Goal: Task Accomplishment & Management: Manage account settings

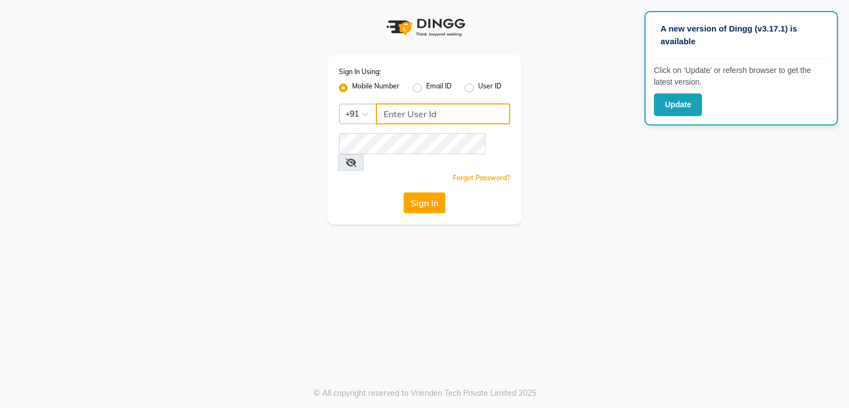
click at [405, 117] on input "Username" at bounding box center [443, 113] width 134 height 21
type input "9920738813"
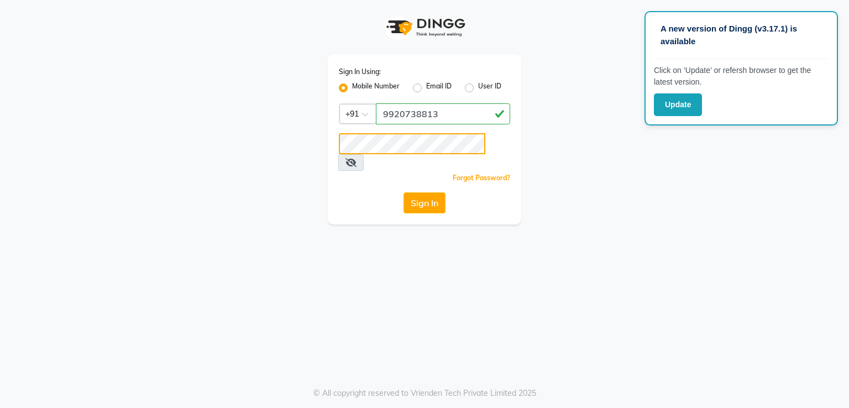
click at [403, 192] on button "Sign In" at bounding box center [424, 202] width 42 height 21
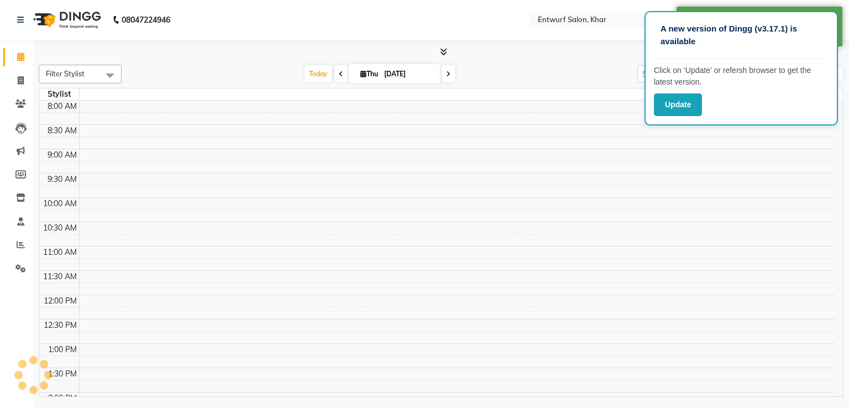
select select "en"
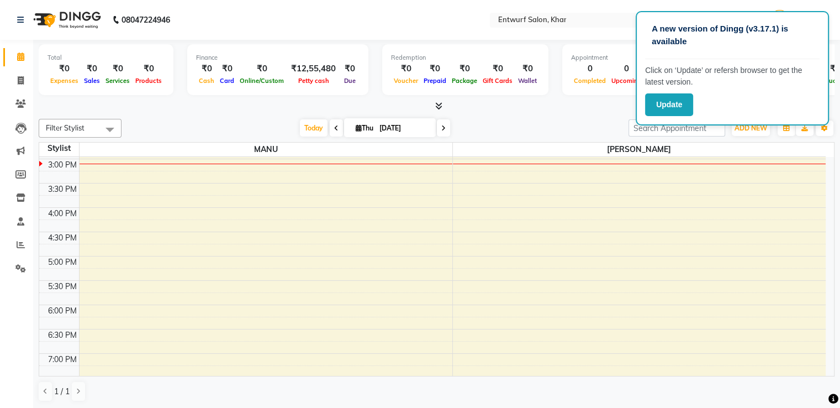
click at [334, 131] on span at bounding box center [336, 127] width 13 height 17
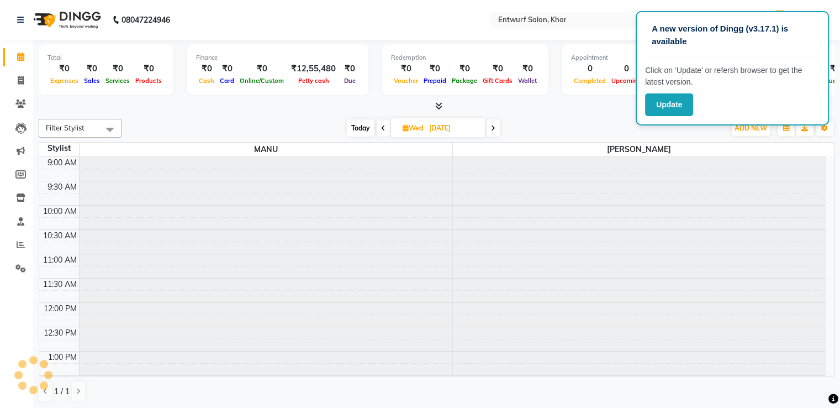
scroll to position [290, 0]
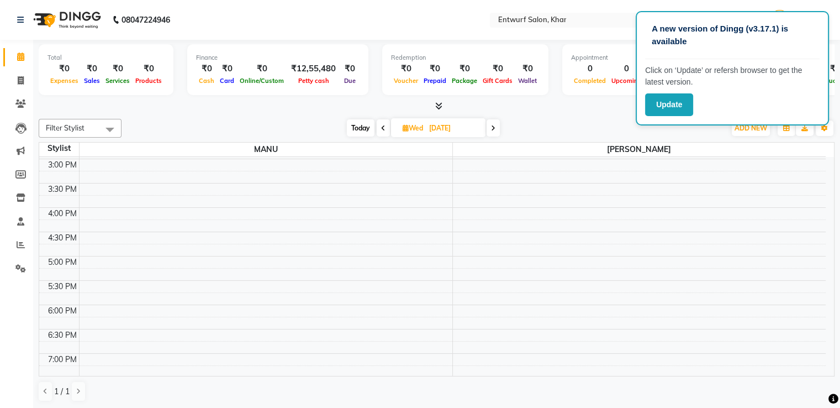
click at [382, 127] on icon at bounding box center [383, 128] width 4 height 7
click at [383, 127] on icon at bounding box center [385, 128] width 4 height 7
click at [382, 127] on icon at bounding box center [384, 128] width 4 height 7
click at [387, 125] on span at bounding box center [384, 127] width 13 height 17
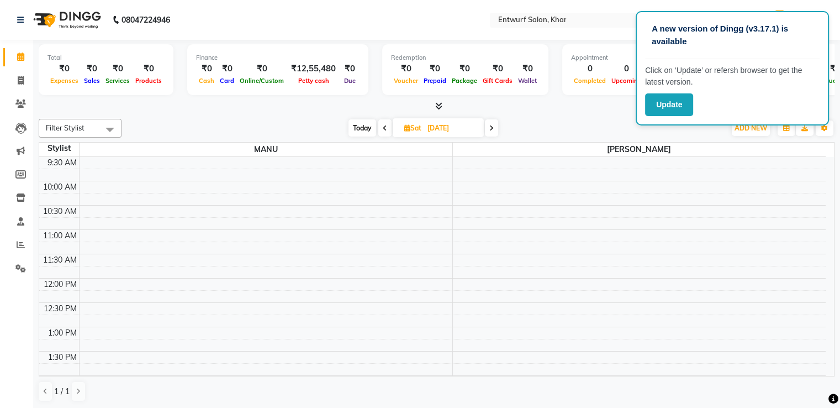
scroll to position [24, 0]
click at [381, 130] on span at bounding box center [385, 127] width 13 height 17
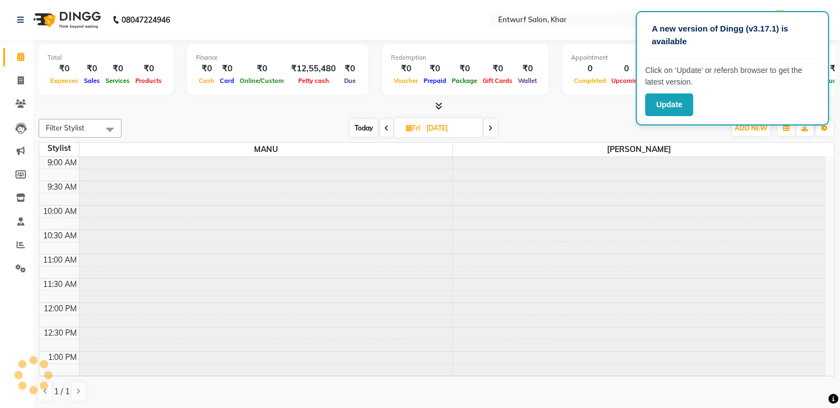
scroll to position [290, 0]
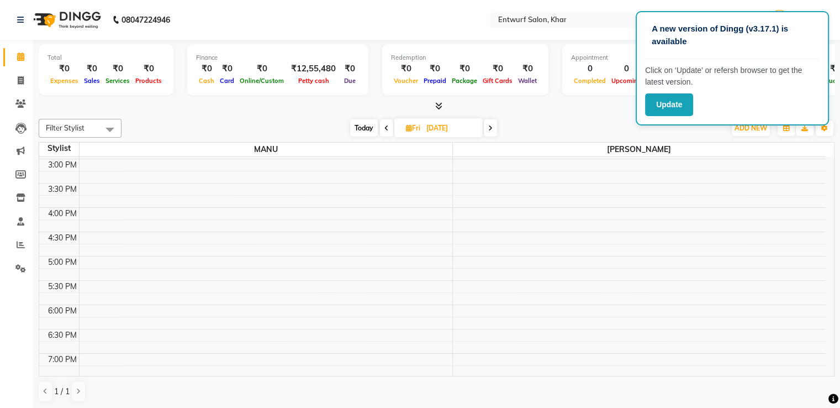
click at [385, 127] on icon at bounding box center [387, 128] width 4 height 7
click at [385, 127] on icon at bounding box center [385, 128] width 4 height 7
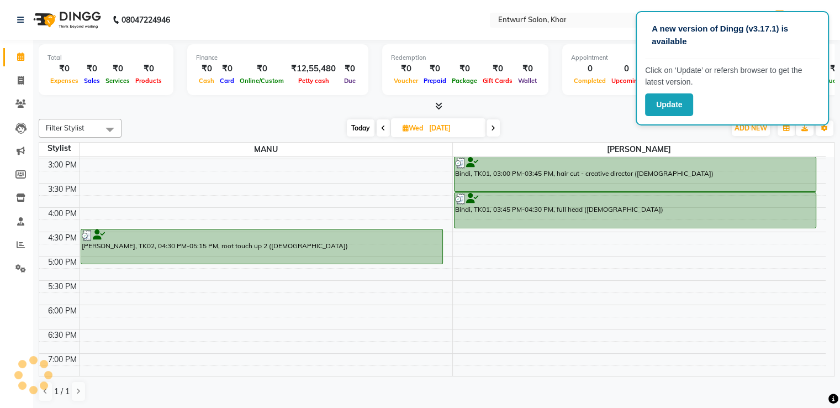
scroll to position [267, 0]
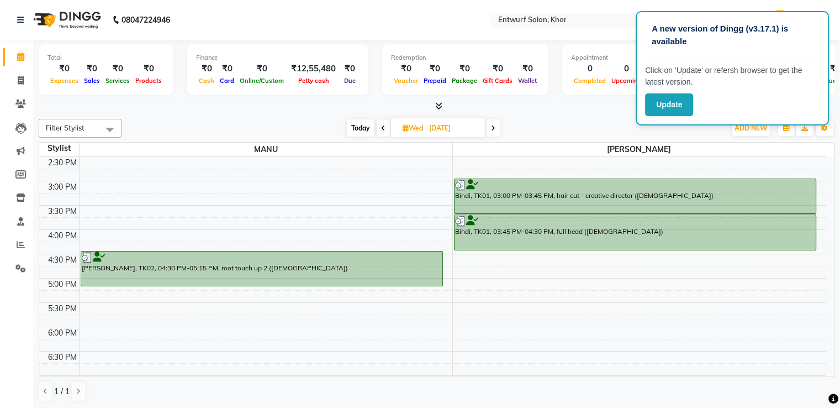
click at [495, 125] on icon at bounding box center [493, 128] width 4 height 7
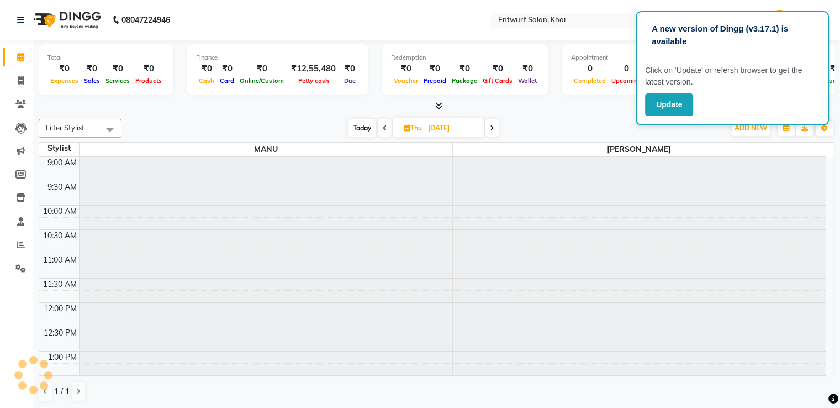
scroll to position [290, 0]
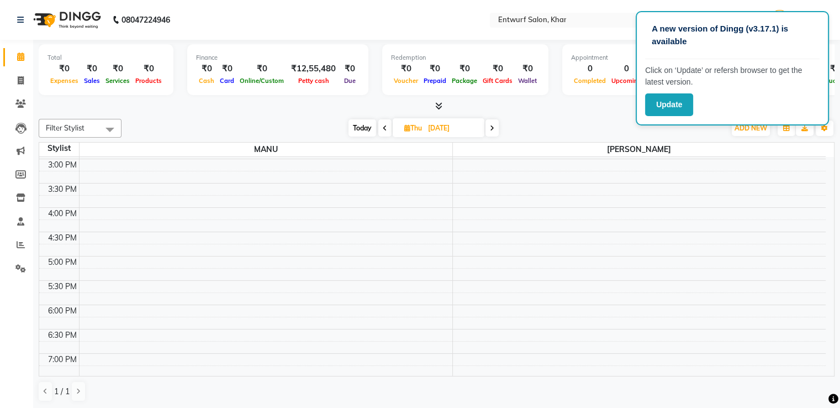
click at [495, 125] on icon at bounding box center [492, 128] width 4 height 7
click at [495, 124] on span at bounding box center [490, 127] width 13 height 17
type input "30-08-2025"
click at [18, 244] on icon at bounding box center [21, 244] width 8 height 8
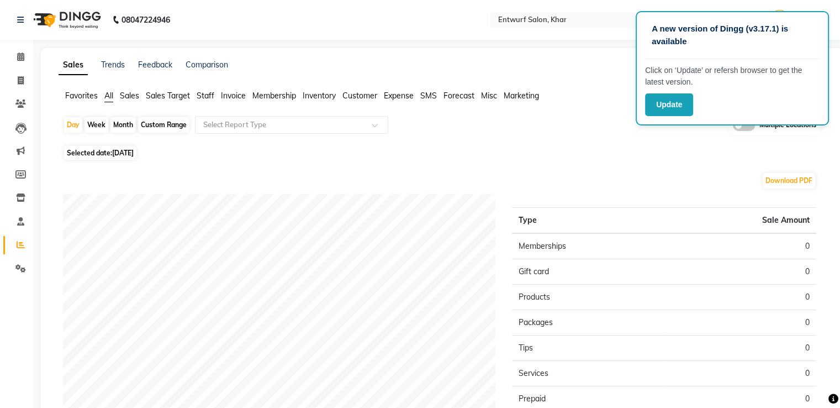
click at [126, 125] on div "Month" at bounding box center [123, 124] width 25 height 15
select select "9"
select select "2025"
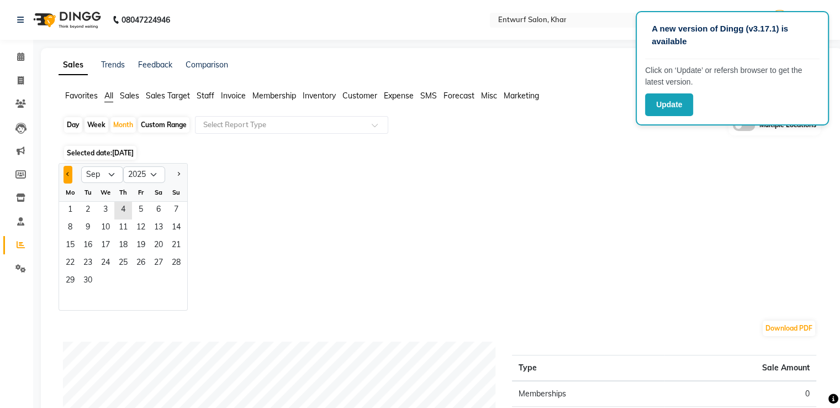
click at [67, 174] on span "Previous month" at bounding box center [68, 174] width 4 height 4
select select "8"
click at [139, 226] on span "8" at bounding box center [141, 228] width 18 height 18
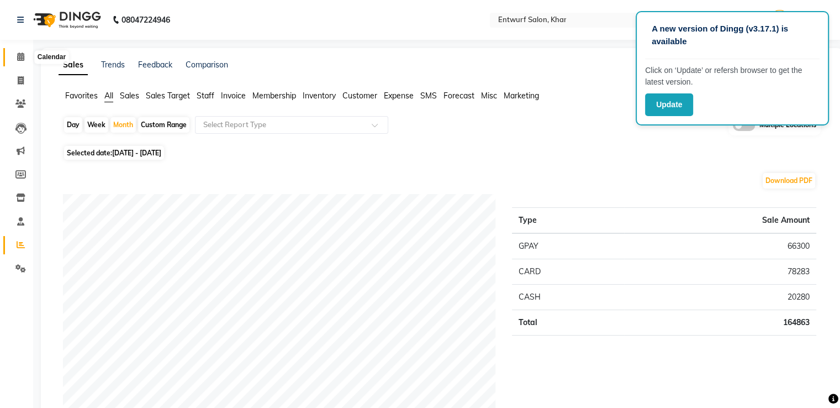
click at [22, 59] on icon at bounding box center [20, 56] width 7 height 8
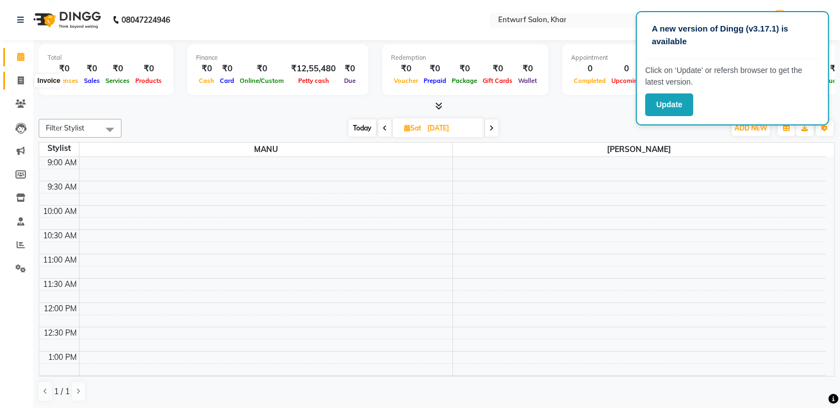
click at [19, 80] on icon at bounding box center [21, 80] width 6 height 8
select select "service"
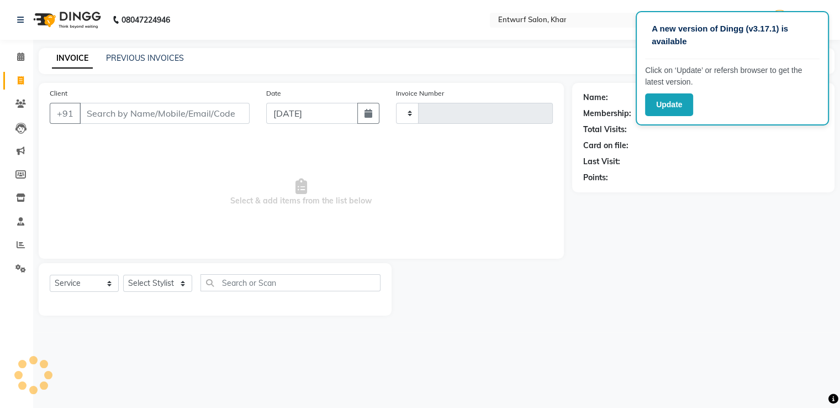
type input "0262"
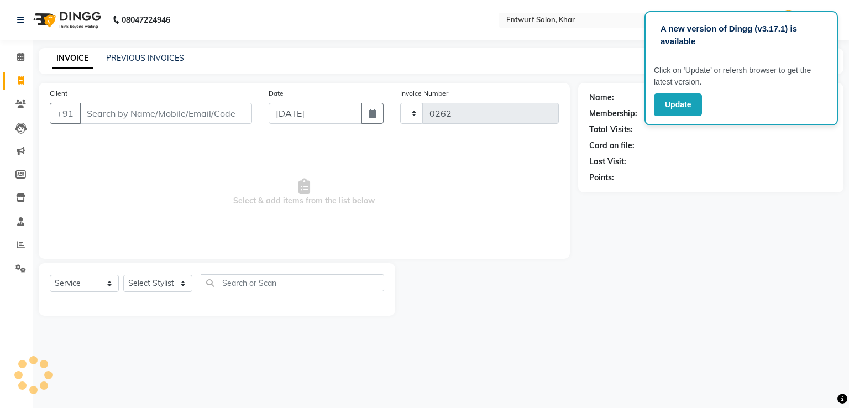
select select "602"
click at [313, 116] on input "[DATE]" at bounding box center [315, 113] width 93 height 21
select select "9"
select select "2025"
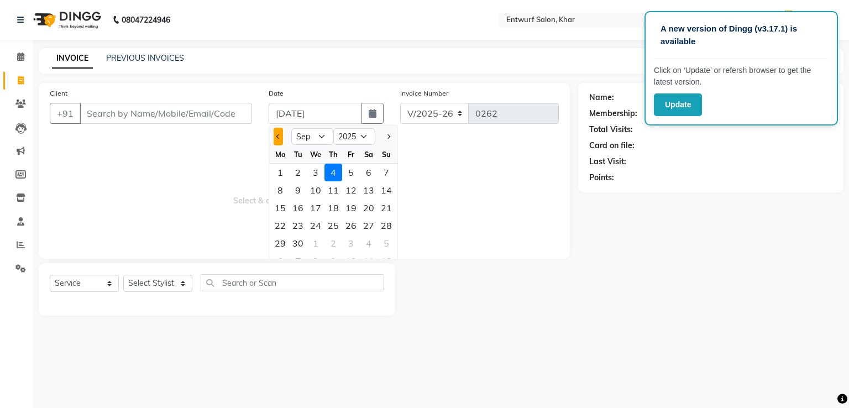
click at [279, 136] on span "Previous month" at bounding box center [278, 136] width 4 height 4
select select "8"
click at [368, 239] on div "30" at bounding box center [369, 243] width 18 height 18
type input "30-08-2025"
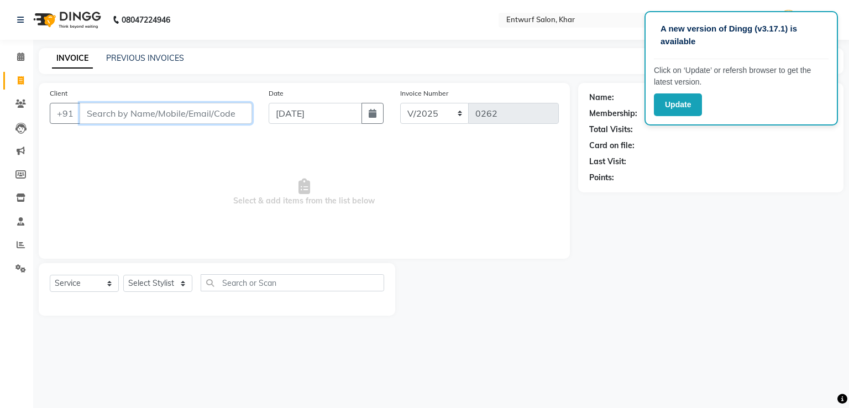
click at [101, 113] on input "Client" at bounding box center [166, 113] width 172 height 21
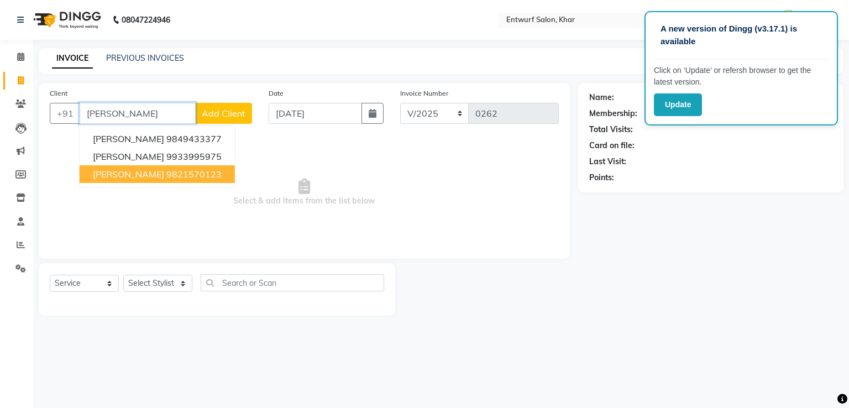
click at [113, 168] on button "Pranav Mehta 9821570123" at bounding box center [157, 174] width 155 height 18
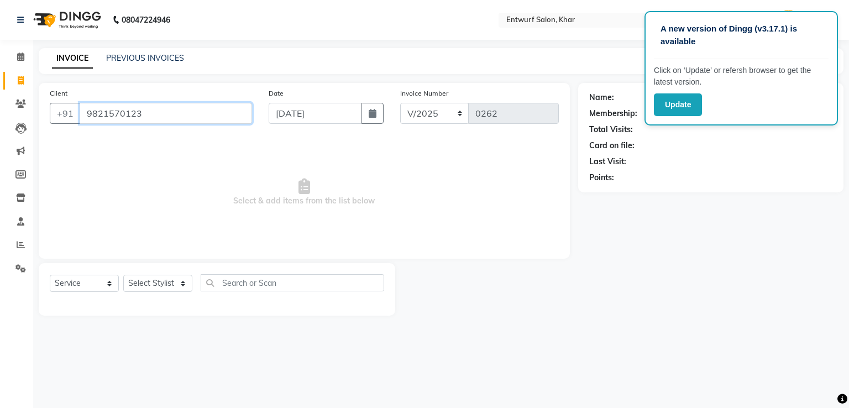
type input "9821570123"
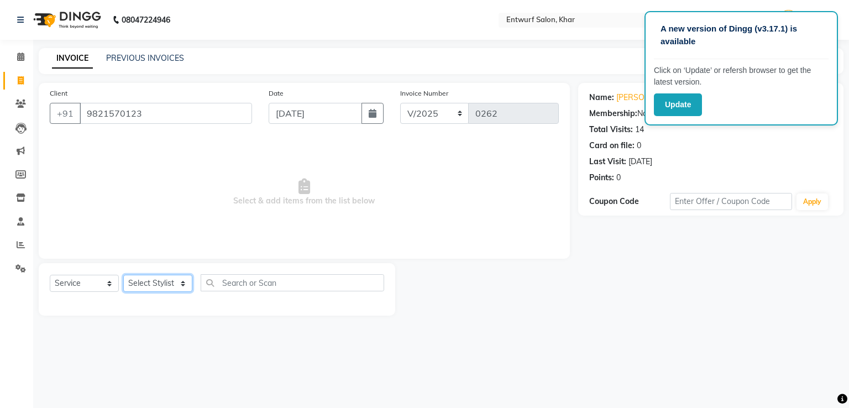
click at [167, 282] on select "Select Stylist Front Desk [PERSON_NAME]" at bounding box center [157, 283] width 69 height 17
select select "8452"
click at [123, 275] on select "Select Stylist Front Desk [PERSON_NAME]" at bounding box center [157, 283] width 69 height 17
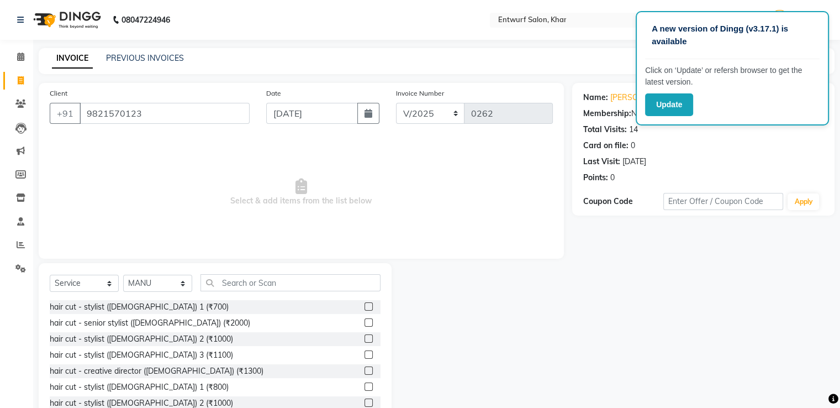
click at [365, 370] on label at bounding box center [369, 370] width 8 height 8
click at [365, 370] on input "checkbox" at bounding box center [368, 370] width 7 height 7
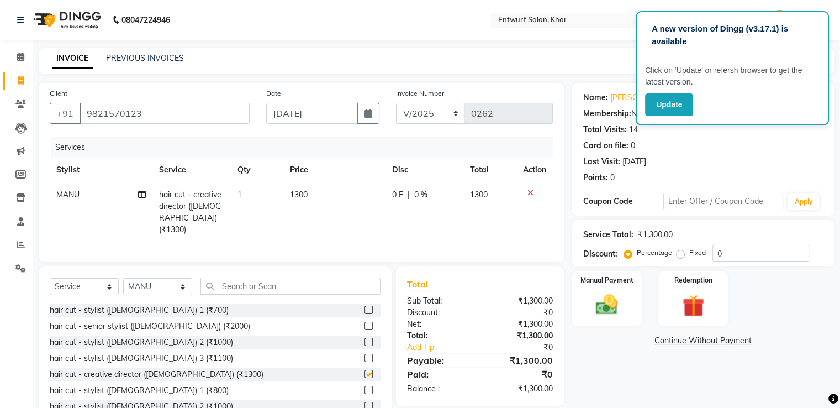
checkbox input "false"
click at [298, 198] on span "1300" at bounding box center [299, 195] width 18 height 10
select select "8452"
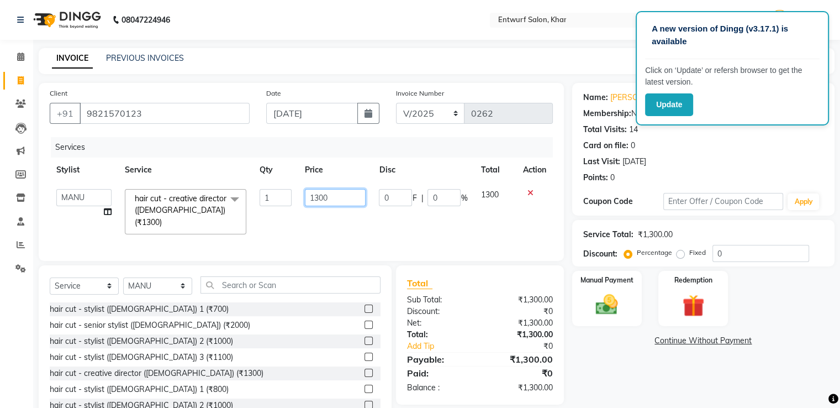
click at [318, 199] on input "1300" at bounding box center [335, 197] width 61 height 17
type input "1500"
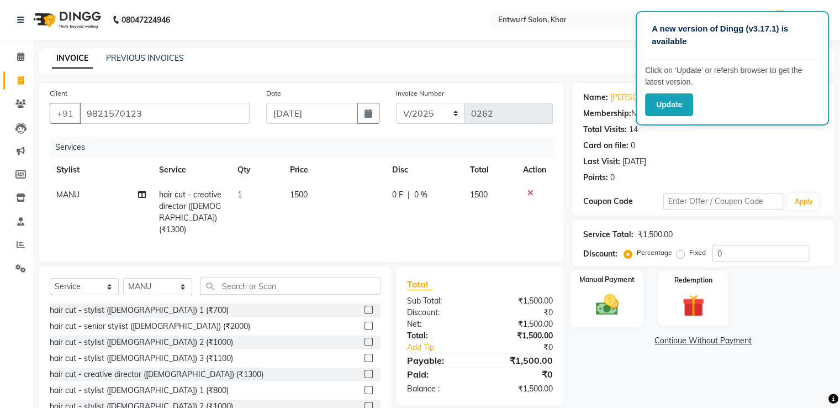
click at [619, 311] on img at bounding box center [607, 305] width 37 height 27
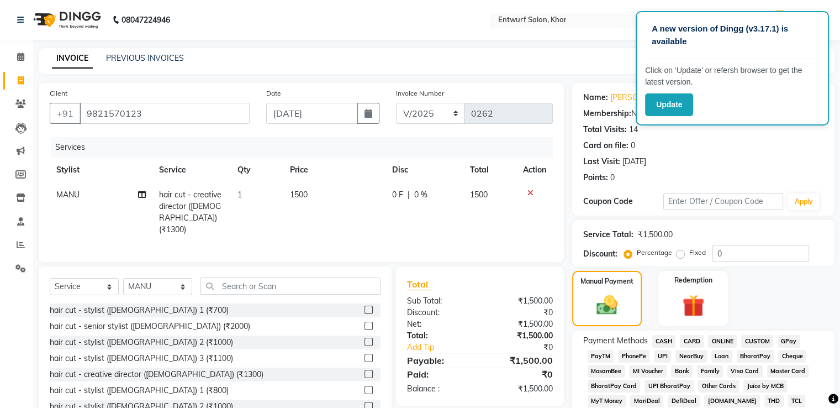
click at [785, 340] on span "GPay" at bounding box center [789, 341] width 23 height 13
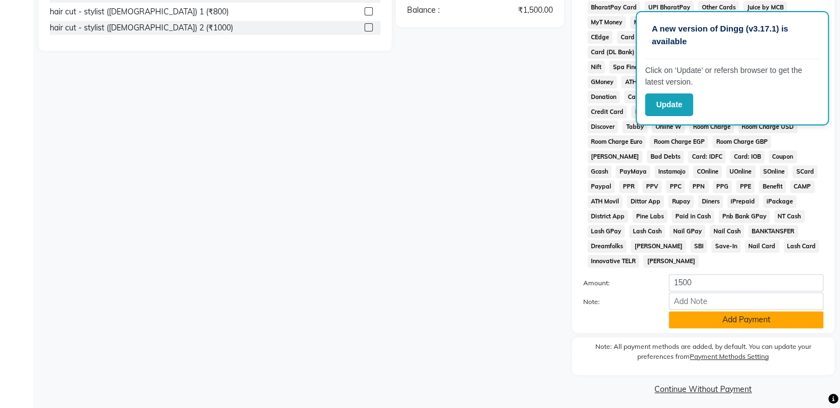
click at [766, 319] on button "Add Payment" at bounding box center [746, 319] width 155 height 17
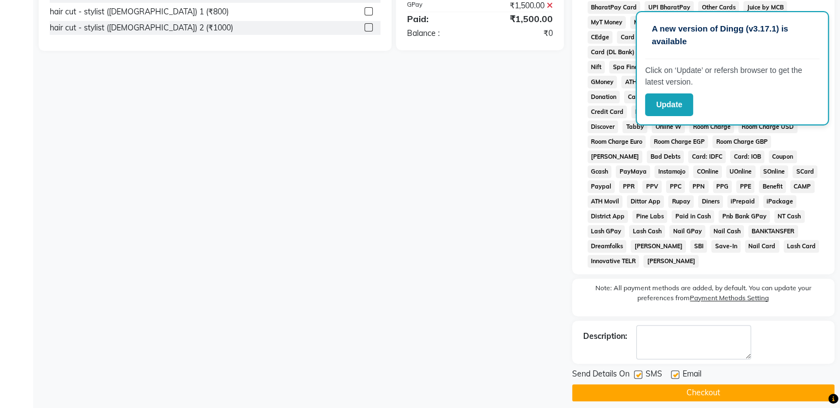
click at [674, 370] on label at bounding box center [675, 374] width 8 height 8
click at [674, 371] on input "checkbox" at bounding box center [674, 374] width 7 height 7
checkbox input "false"
click at [637, 370] on label at bounding box center [638, 374] width 8 height 8
click at [637, 371] on input "checkbox" at bounding box center [637, 374] width 7 height 7
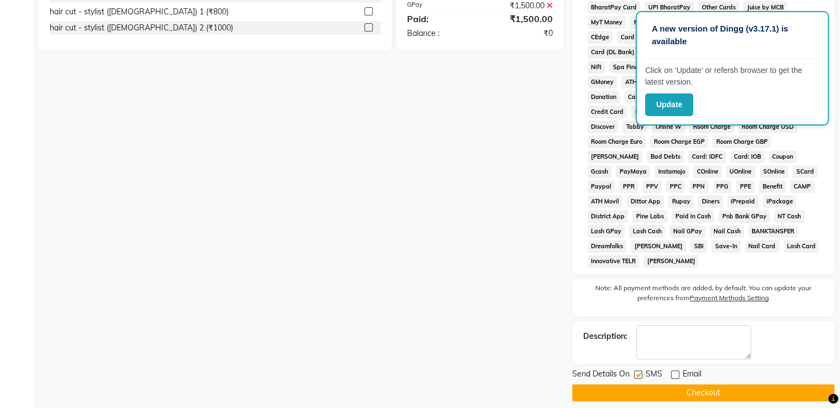
checkbox input "false"
click at [684, 384] on button "Checkout" at bounding box center [703, 392] width 262 height 17
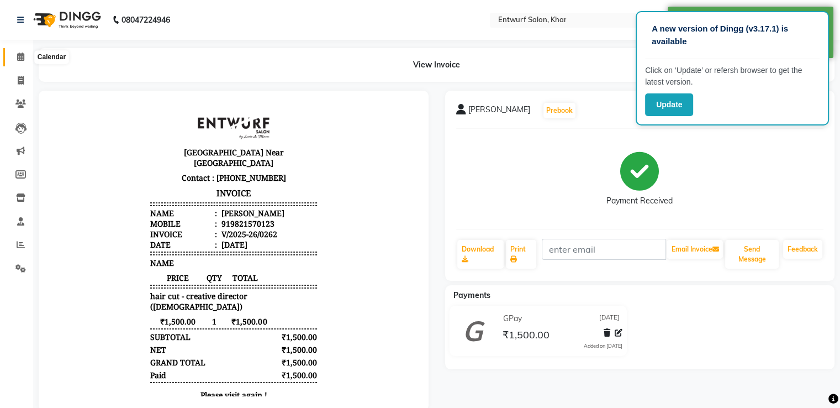
click at [20, 55] on icon at bounding box center [20, 56] width 7 height 8
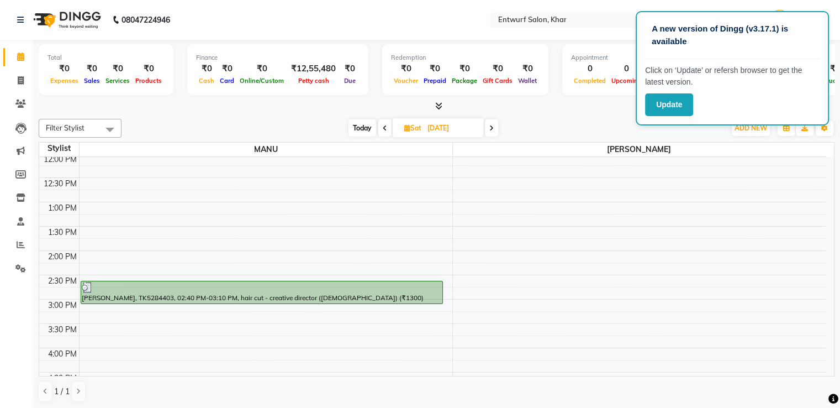
scroll to position [177, 0]
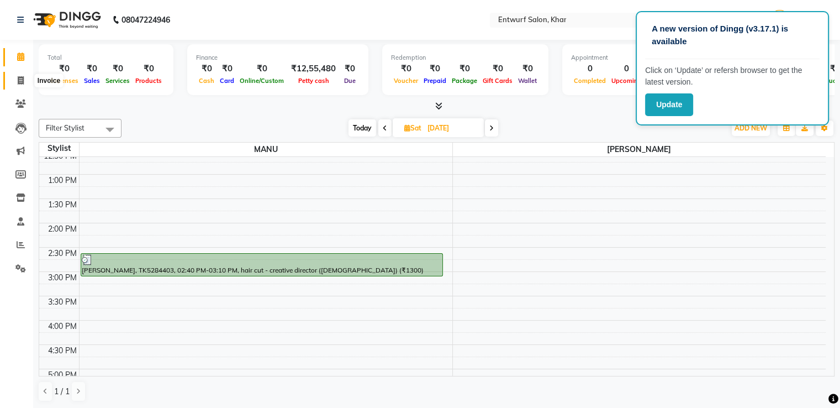
click at [19, 78] on icon at bounding box center [21, 80] width 6 height 8
select select "service"
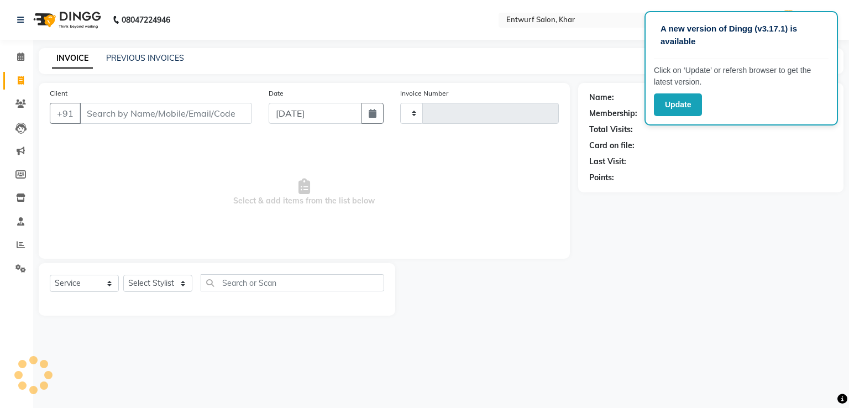
type input "0263"
select select "602"
click at [276, 118] on input "[DATE]" at bounding box center [315, 113] width 93 height 21
select select "9"
select select "2025"
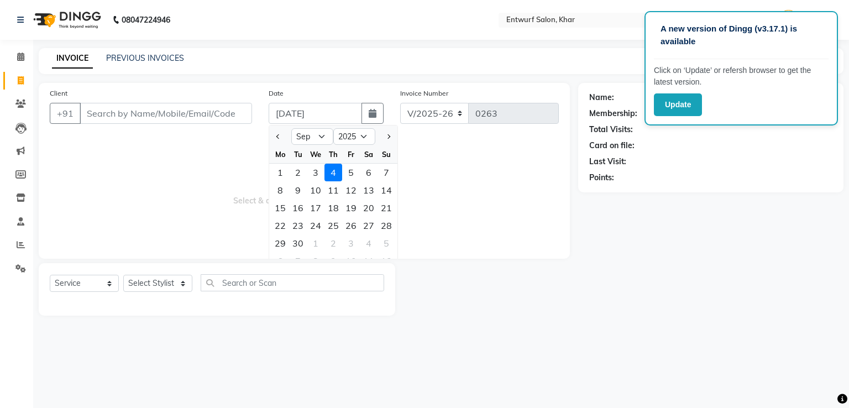
click at [272, 139] on div at bounding box center [280, 137] width 22 height 18
click at [276, 138] on button "Previous month" at bounding box center [278, 137] width 9 height 18
select select "8"
click at [370, 240] on div "30" at bounding box center [369, 243] width 18 height 18
type input "30-08-2025"
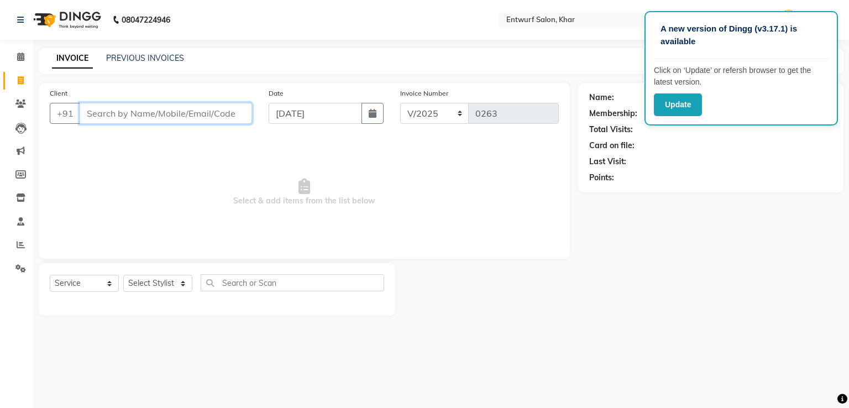
click at [198, 117] on input "Client" at bounding box center [166, 113] width 172 height 21
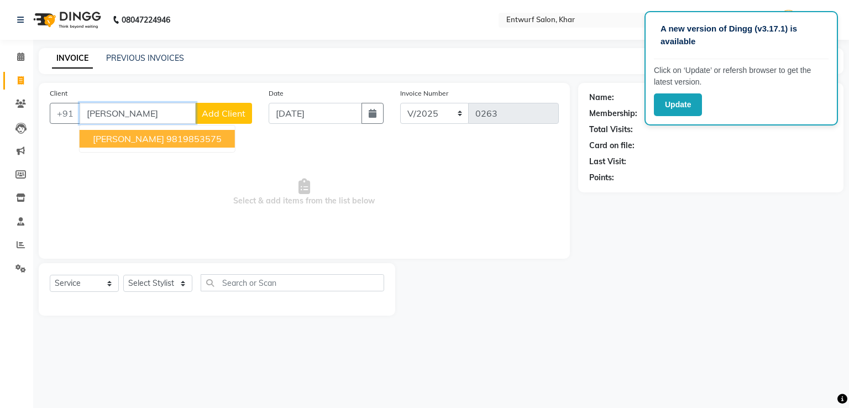
click at [189, 135] on ngb-highlight "9819853575" at bounding box center [193, 138] width 55 height 11
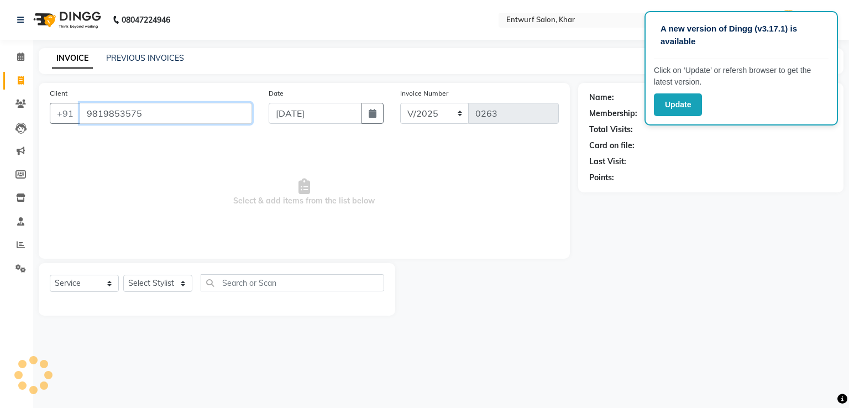
type input "9819853575"
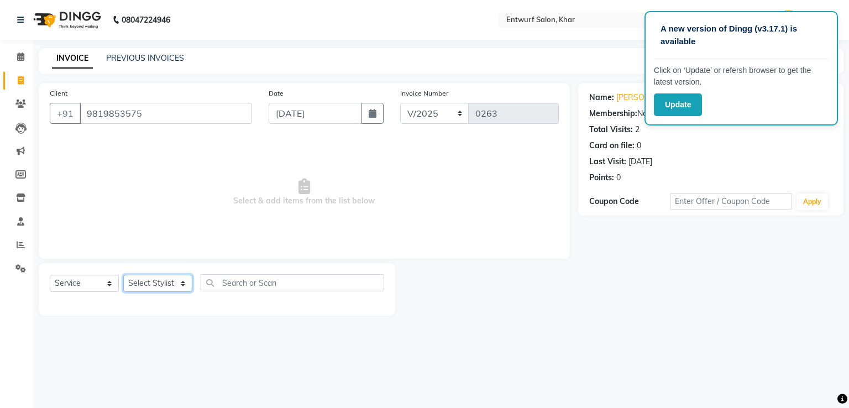
click at [164, 282] on select "Select Stylist Front Desk [PERSON_NAME]" at bounding box center [157, 283] width 69 height 17
select select "8452"
click at [123, 275] on select "Select Stylist Front Desk [PERSON_NAME]" at bounding box center [157, 283] width 69 height 17
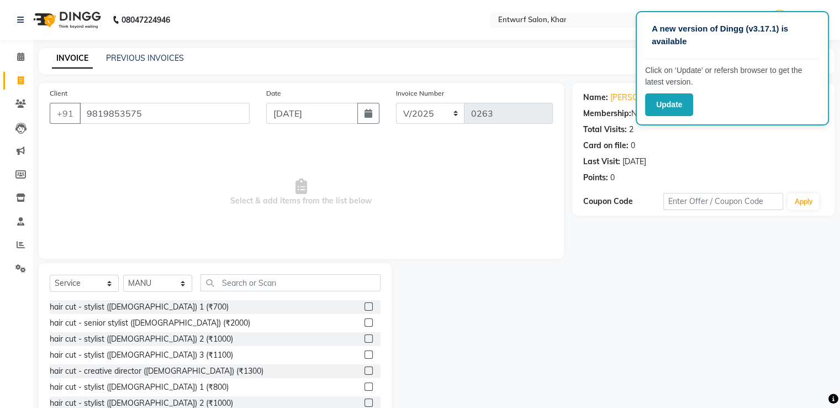
click at [365, 373] on label at bounding box center [369, 370] width 8 height 8
click at [365, 373] on input "checkbox" at bounding box center [368, 370] width 7 height 7
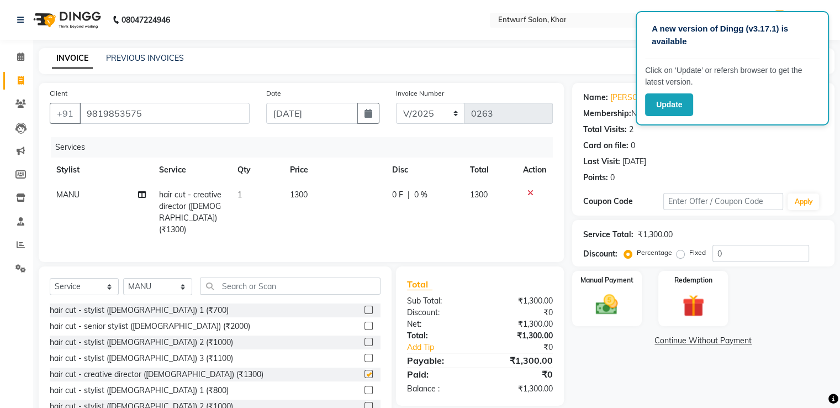
checkbox input "false"
click at [296, 198] on span "1300" at bounding box center [299, 195] width 18 height 10
select select "8452"
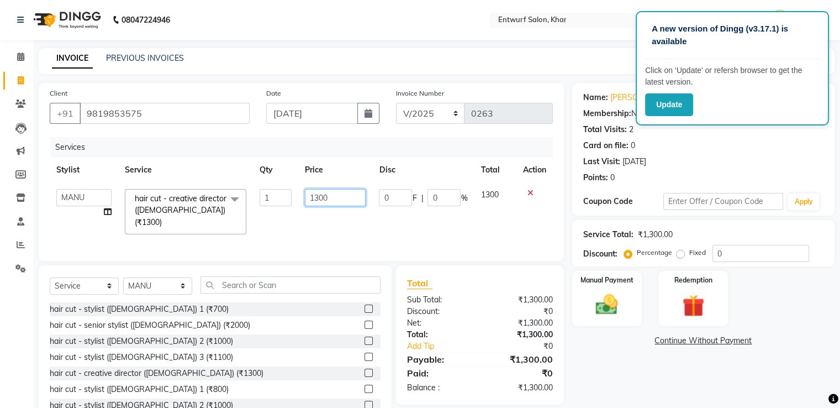
click at [319, 201] on input "1300" at bounding box center [335, 197] width 61 height 17
type input "1500"
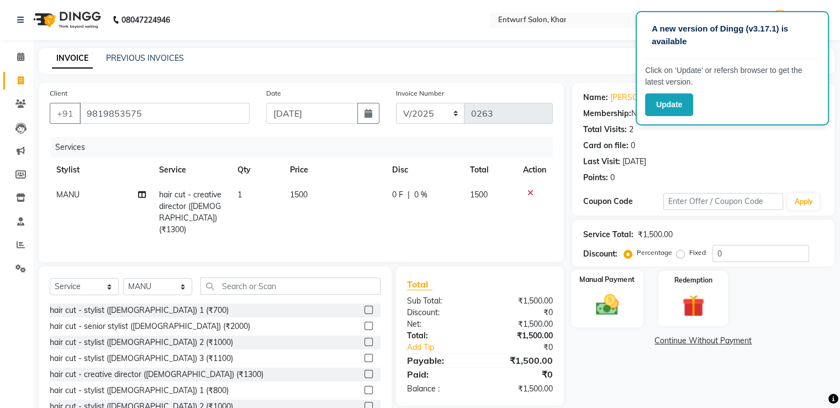
click at [589, 297] on img at bounding box center [607, 305] width 37 height 27
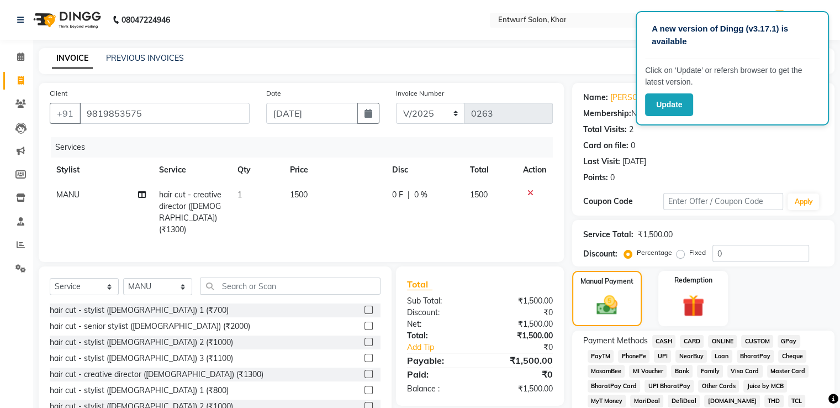
click at [787, 340] on span "GPay" at bounding box center [789, 341] width 23 height 13
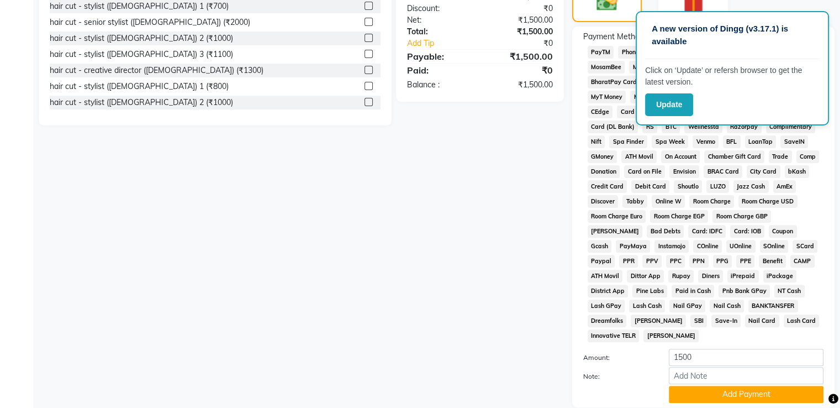
scroll to position [332, 0]
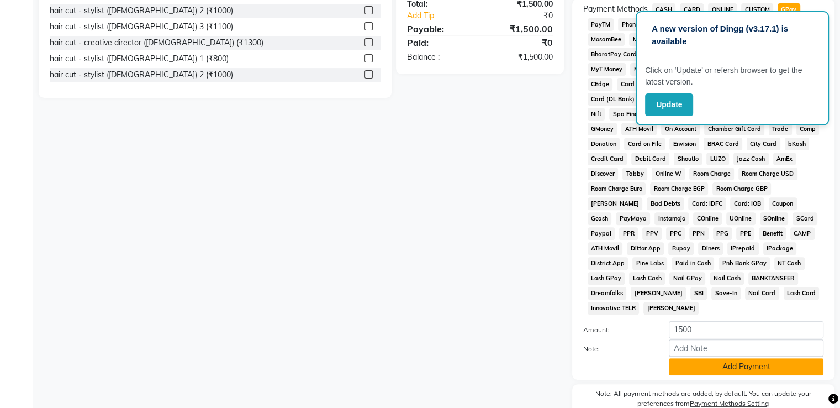
click at [773, 360] on button "Add Payment" at bounding box center [746, 366] width 155 height 17
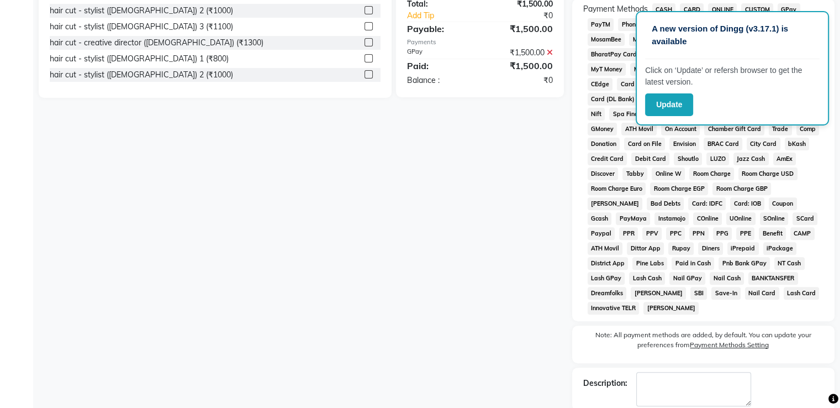
scroll to position [376, 0]
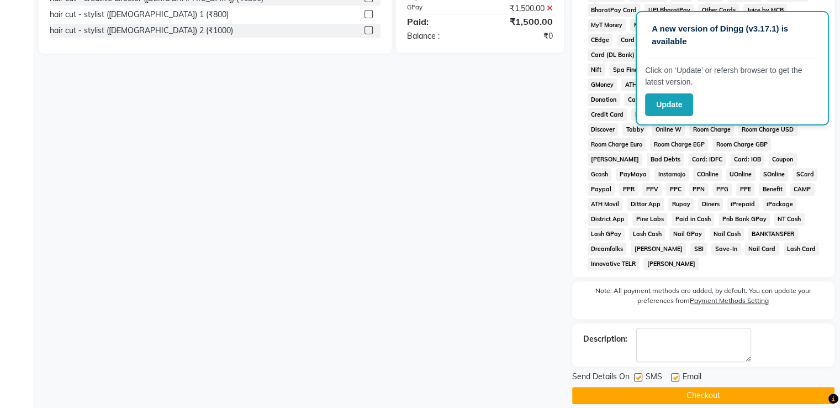
click at [676, 373] on label at bounding box center [675, 377] width 8 height 8
click at [676, 374] on input "checkbox" at bounding box center [674, 377] width 7 height 7
checkbox input "false"
click at [638, 373] on label at bounding box center [638, 377] width 8 height 8
click at [638, 374] on input "checkbox" at bounding box center [637, 377] width 7 height 7
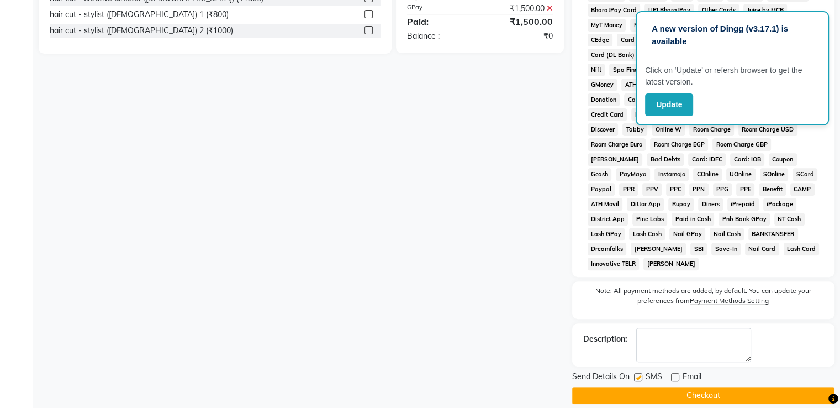
checkbox input "false"
click at [672, 390] on button "Checkout" at bounding box center [703, 395] width 262 height 17
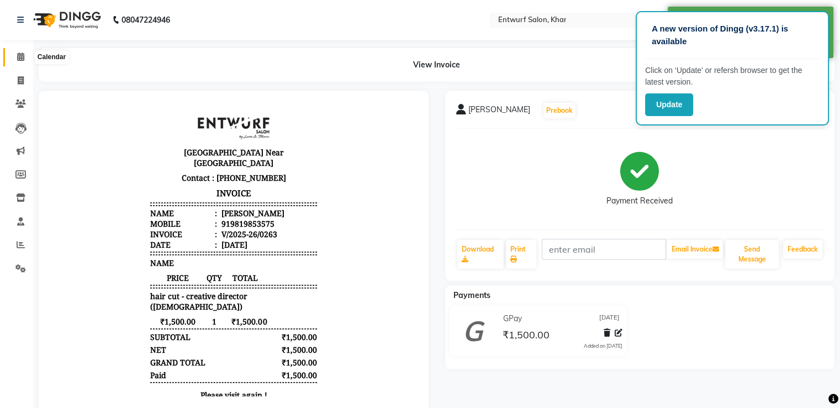
click at [18, 54] on icon at bounding box center [20, 56] width 7 height 8
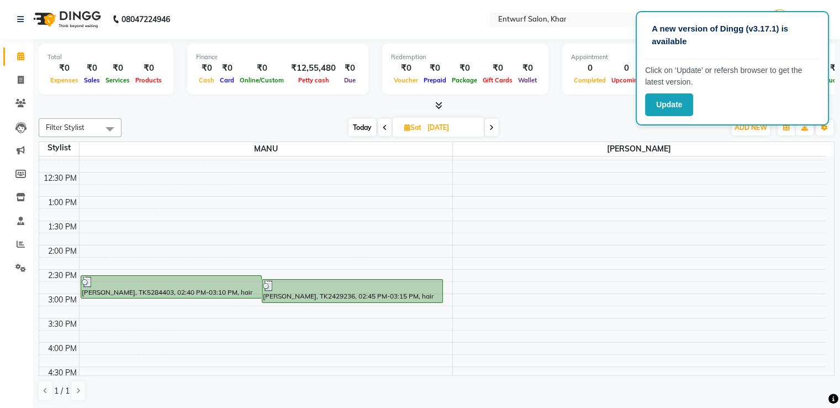
scroll to position [155, 0]
click at [491, 131] on span at bounding box center [491, 127] width 13 height 17
type input "31-08-2025"
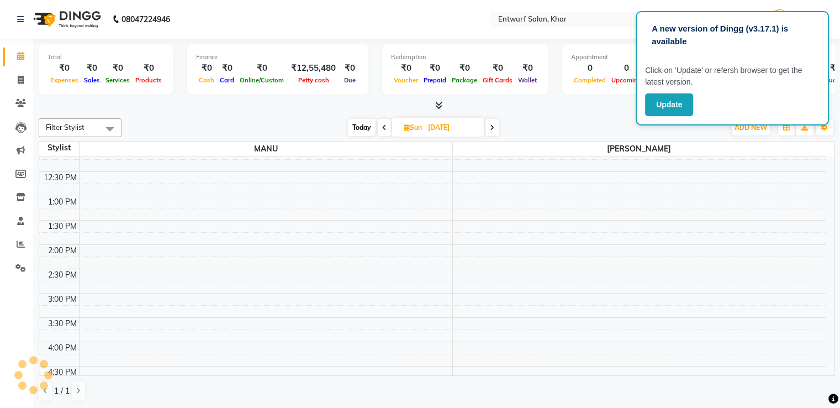
scroll to position [290, 0]
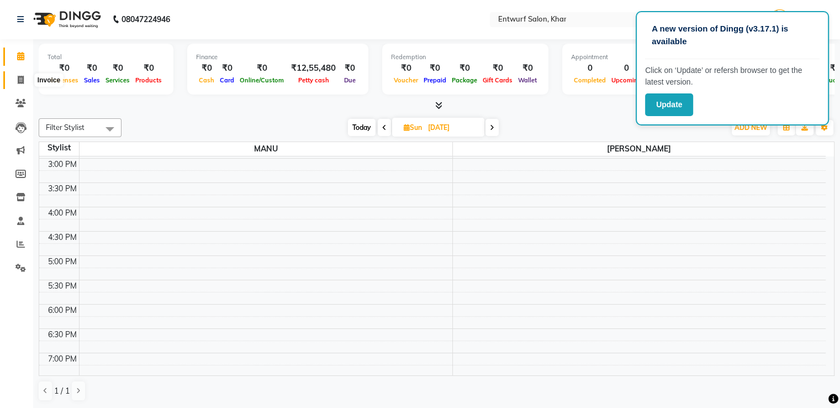
click at [19, 80] on icon at bounding box center [21, 80] width 6 height 8
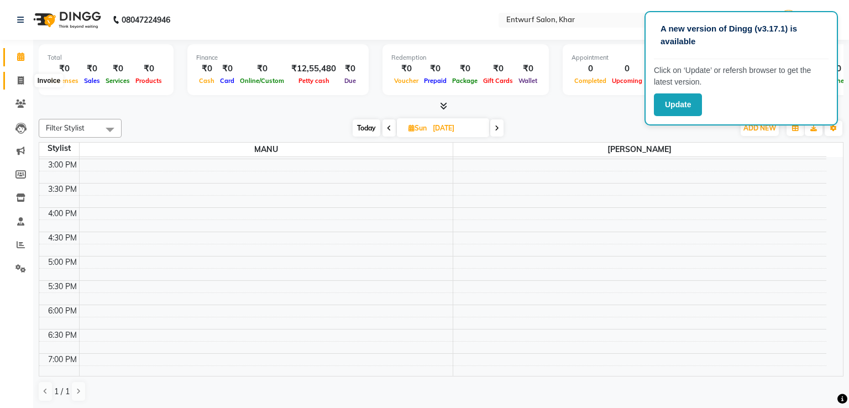
select select "602"
select select "service"
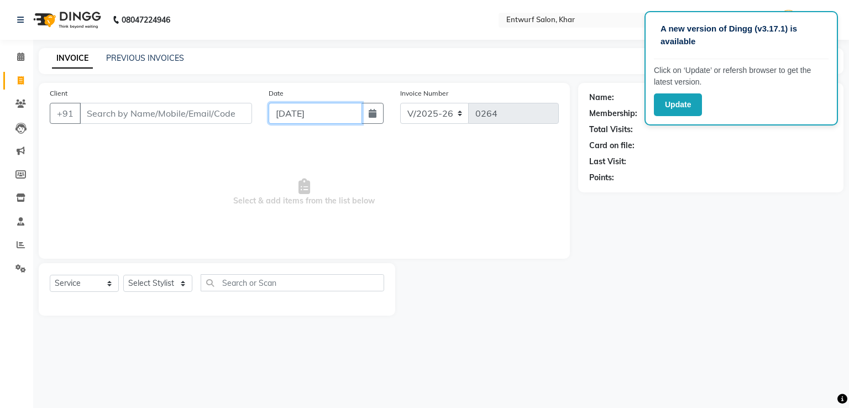
click at [282, 115] on input "[DATE]" at bounding box center [315, 113] width 93 height 21
select select "9"
select select "2025"
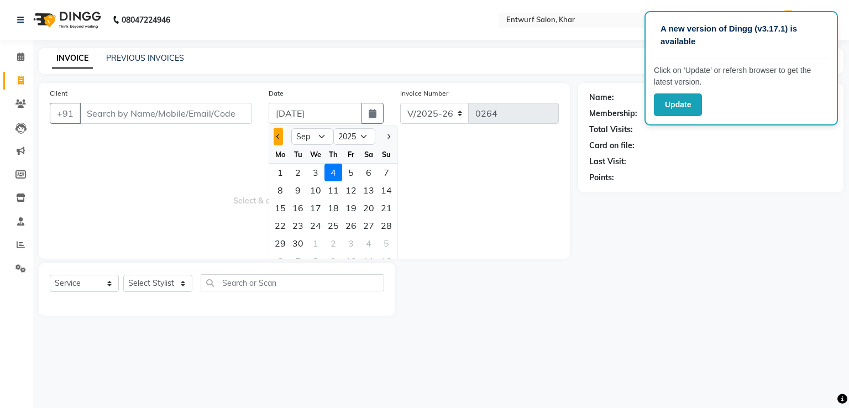
click at [277, 138] on span "Previous month" at bounding box center [278, 136] width 4 height 4
select select "8"
click at [388, 243] on div "31" at bounding box center [386, 243] width 18 height 18
type input "31-08-2025"
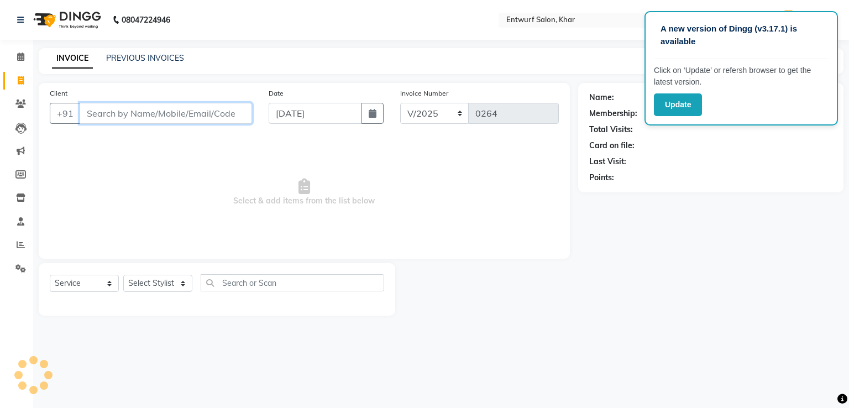
click at [116, 113] on input "Client" at bounding box center [166, 113] width 172 height 21
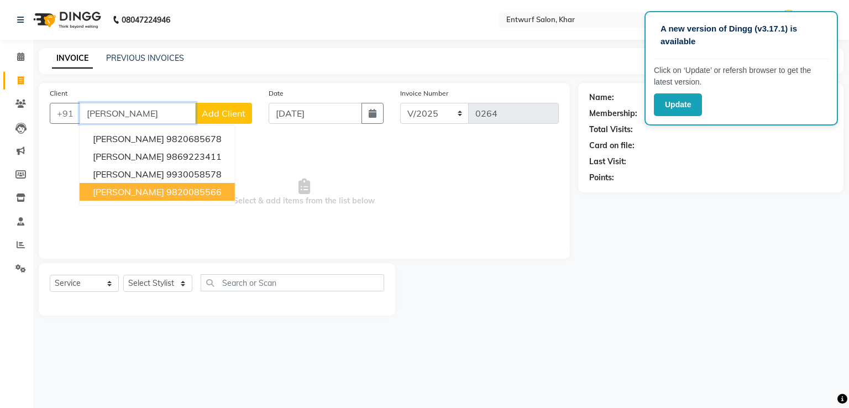
click at [122, 195] on span "Amit Nagpal" at bounding box center [128, 191] width 71 height 11
type input "9820085566"
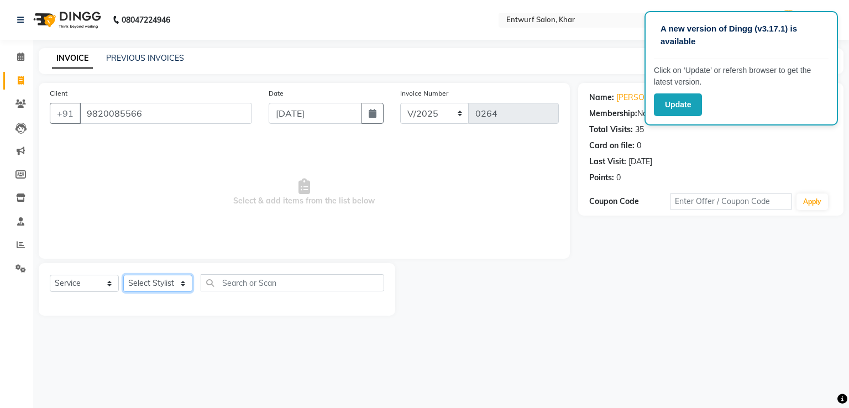
click at [150, 280] on select "Select Stylist Front Desk [PERSON_NAME]" at bounding box center [157, 283] width 69 height 17
select select "8452"
click at [123, 275] on select "Select Stylist Front Desk [PERSON_NAME]" at bounding box center [157, 283] width 69 height 17
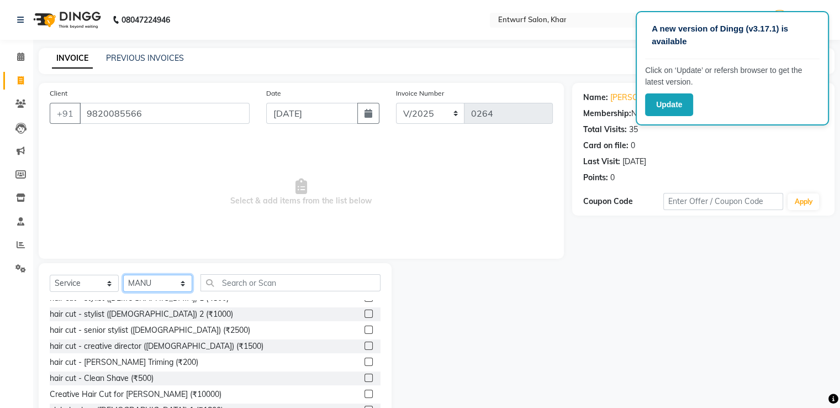
scroll to position [111, 0]
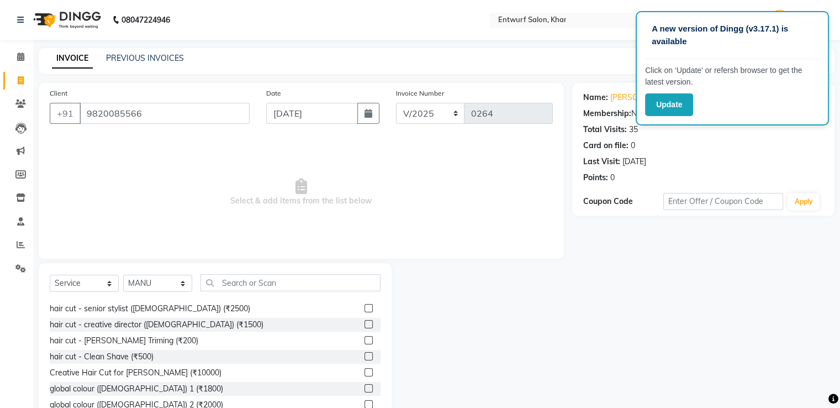
click at [365, 340] on label at bounding box center [369, 340] width 8 height 8
click at [365, 340] on input "checkbox" at bounding box center [368, 340] width 7 height 7
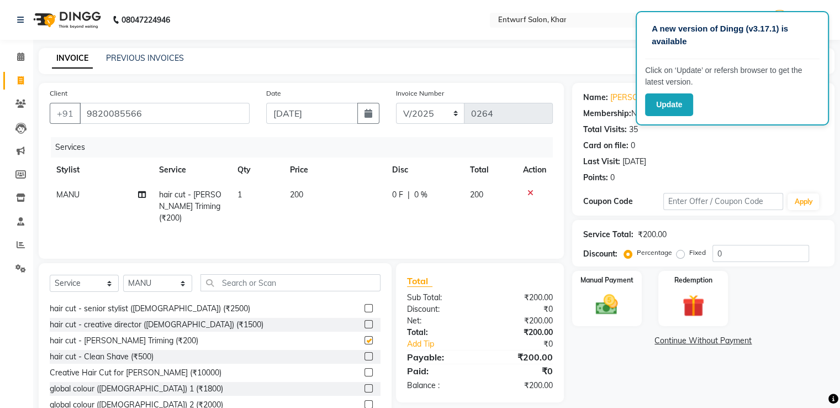
checkbox input "false"
click at [296, 200] on td "200" at bounding box center [334, 206] width 102 height 48
select select "8452"
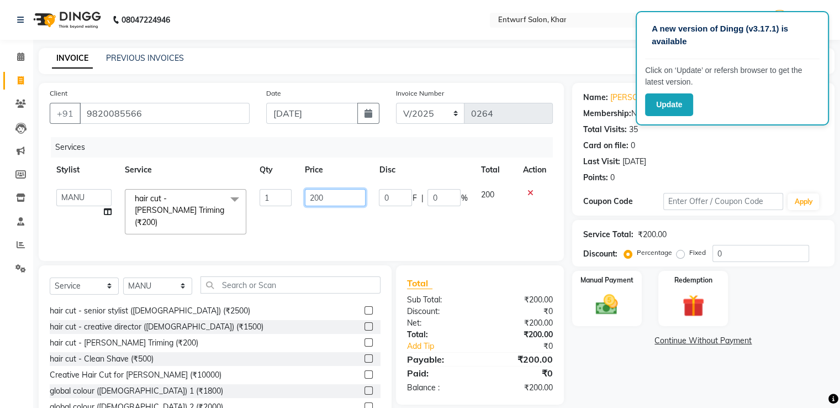
click at [313, 198] on input "200" at bounding box center [335, 197] width 61 height 17
type input "500"
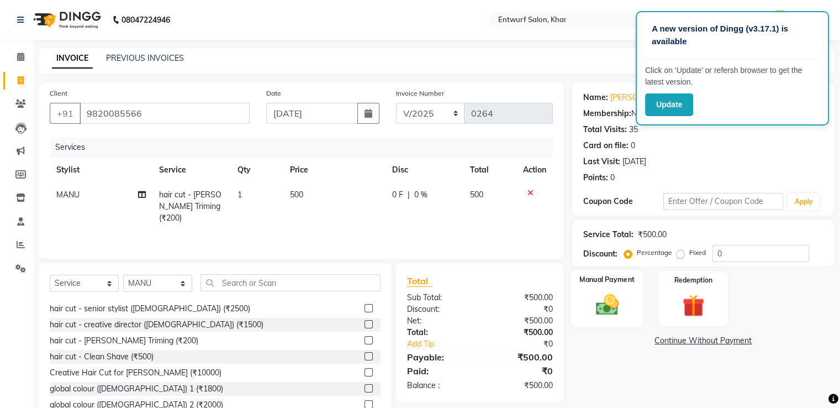
click at [617, 301] on img at bounding box center [607, 305] width 37 height 27
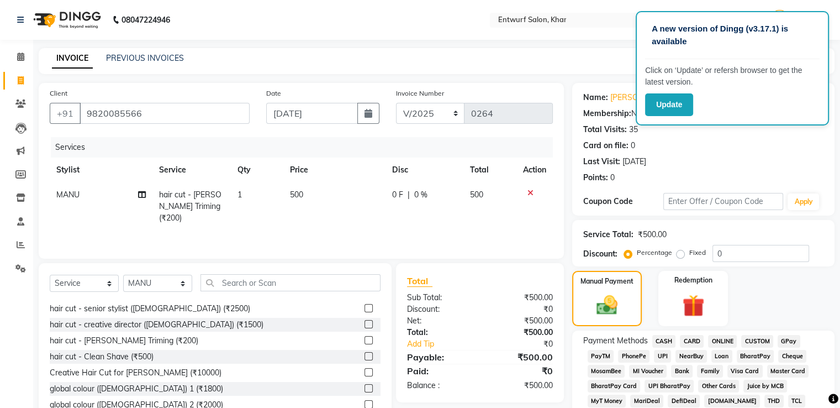
click at [792, 340] on span "GPay" at bounding box center [789, 341] width 23 height 13
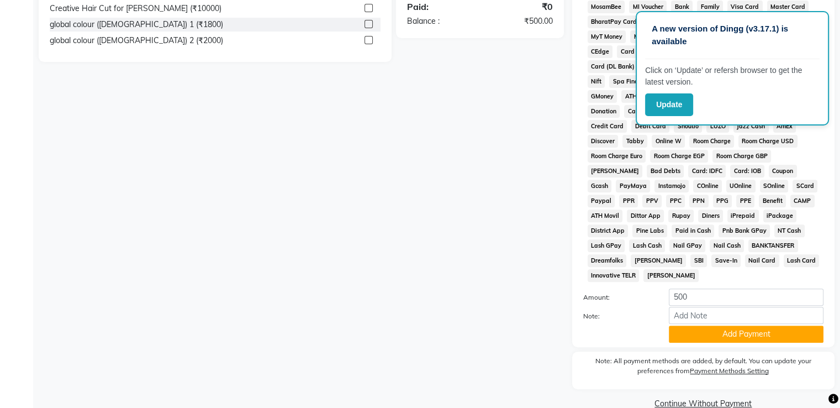
scroll to position [379, 0]
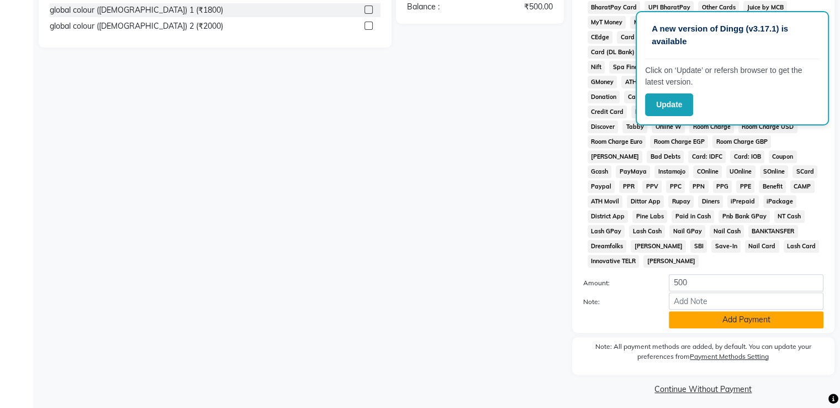
click at [760, 314] on button "Add Payment" at bounding box center [746, 319] width 155 height 17
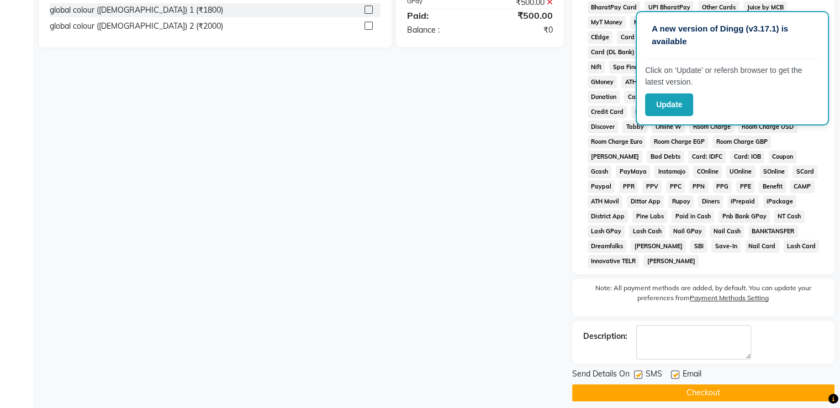
click at [674, 370] on label at bounding box center [675, 374] width 8 height 8
click at [674, 371] on input "checkbox" at bounding box center [674, 374] width 7 height 7
checkbox input "false"
click at [639, 370] on label at bounding box center [638, 374] width 8 height 8
click at [639, 371] on input "checkbox" at bounding box center [637, 374] width 7 height 7
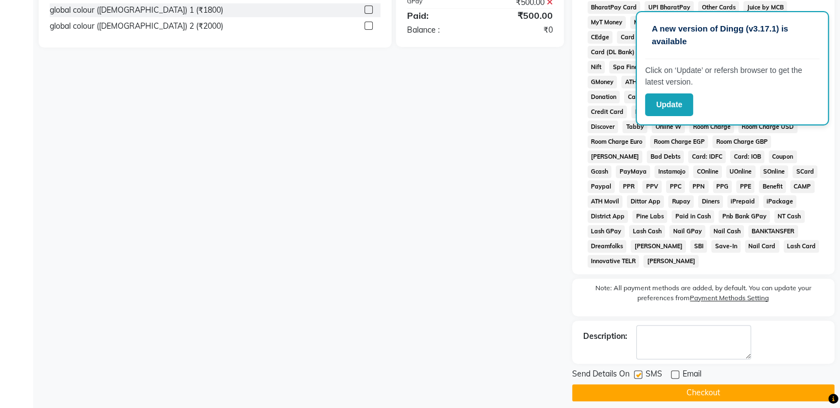
checkbox input "false"
click at [723, 384] on button "Checkout" at bounding box center [703, 392] width 262 height 17
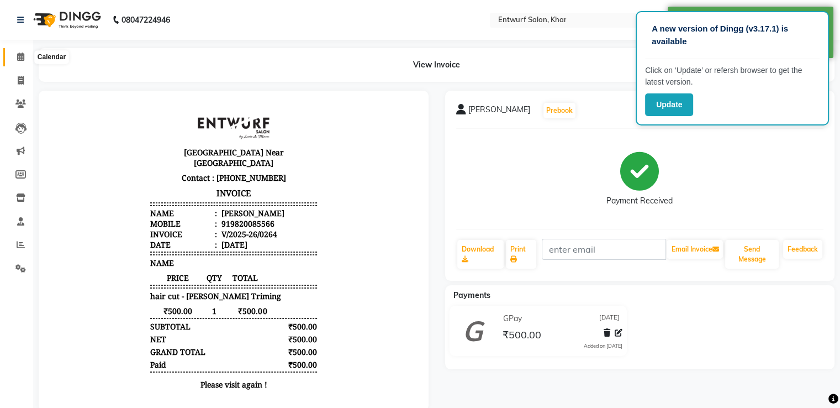
click at [20, 57] on icon at bounding box center [20, 56] width 7 height 8
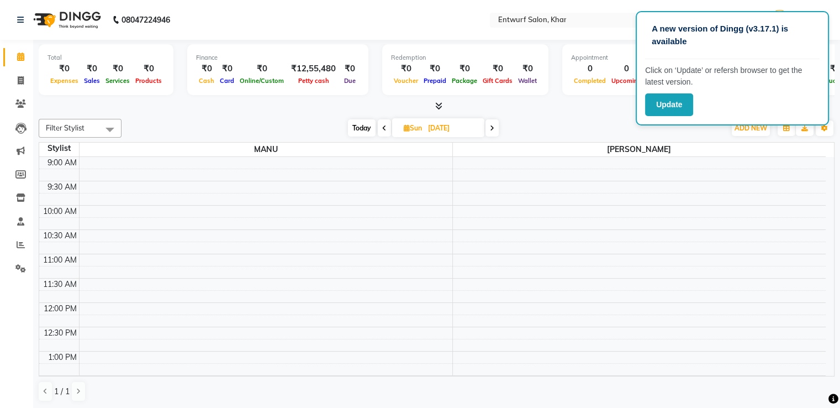
click at [834, 367] on td "9:00 AM 9:30 AM 10:00 AM 10:30 AM 11:00 AM 11:30 AM 12:00 PM 12:30 PM 1:00 PM 1…" at bounding box center [437, 267] width 796 height 220
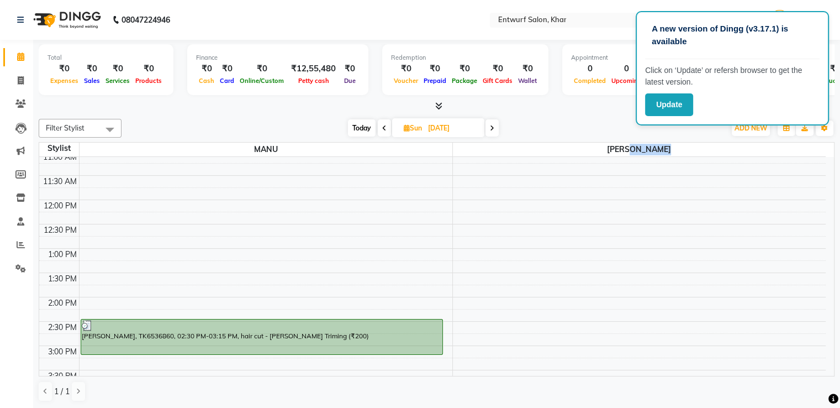
scroll to position [133, 0]
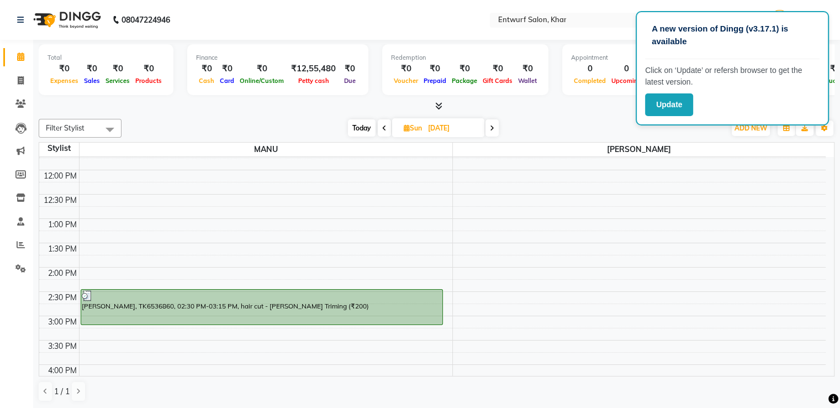
click at [491, 130] on icon at bounding box center [492, 128] width 4 height 7
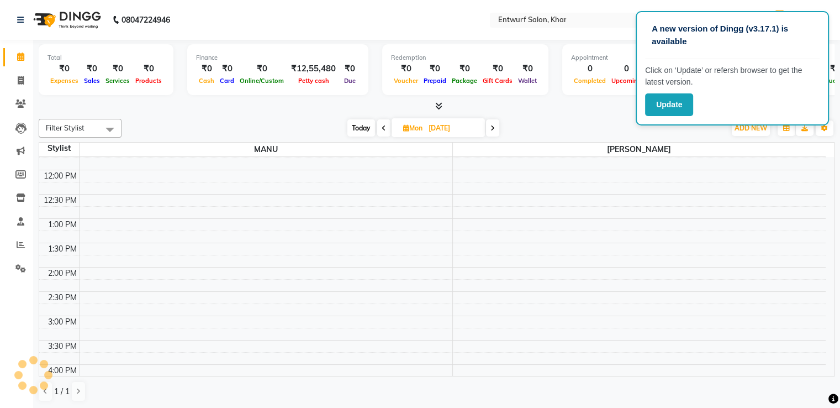
scroll to position [290, 0]
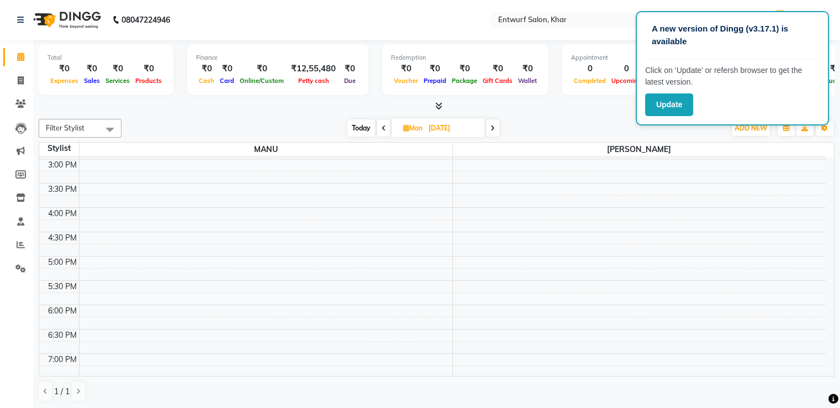
click at [491, 130] on icon at bounding box center [493, 128] width 4 height 7
type input "02-09-2025"
click at [18, 81] on icon at bounding box center [21, 80] width 6 height 8
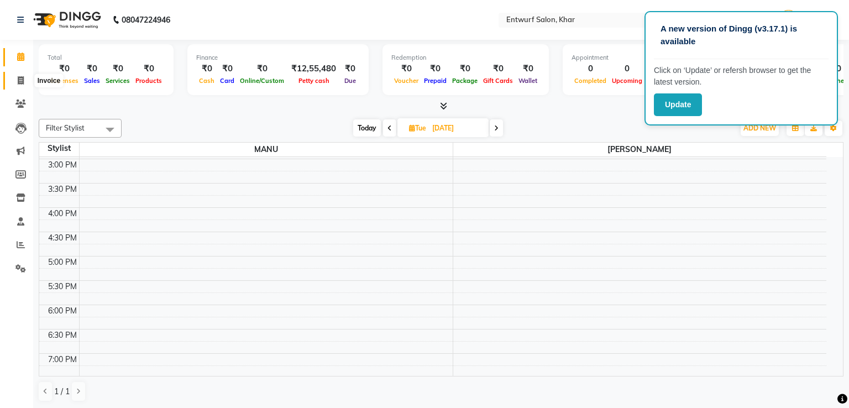
select select "602"
select select "service"
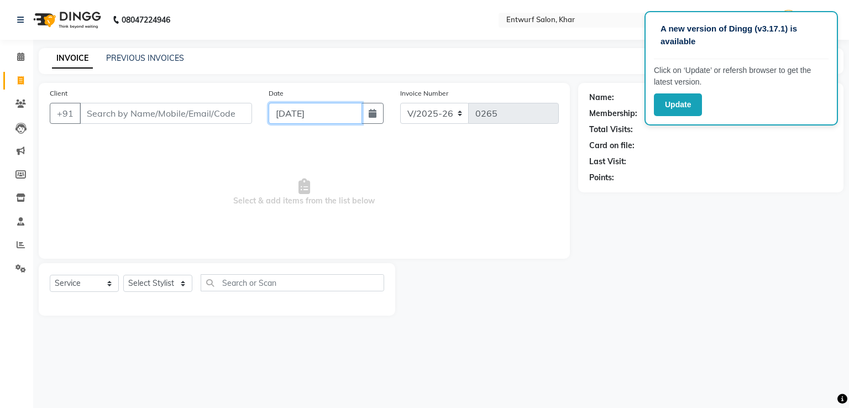
click at [290, 108] on input "[DATE]" at bounding box center [315, 113] width 93 height 21
select select "9"
select select "2025"
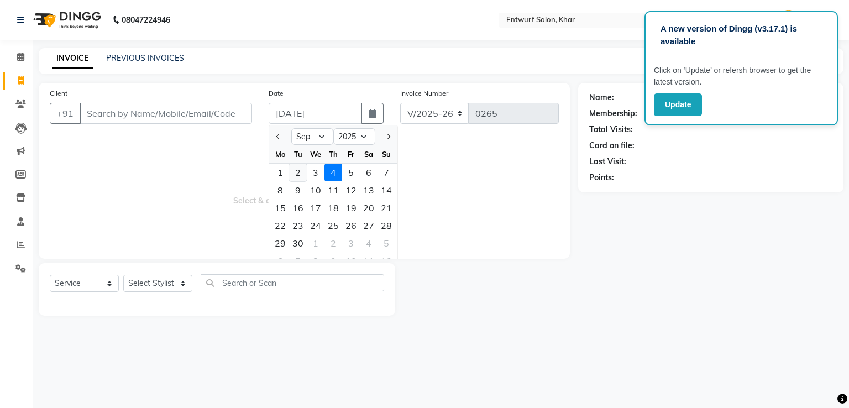
click at [301, 171] on div "2" at bounding box center [298, 173] width 18 height 18
type input "02-09-2025"
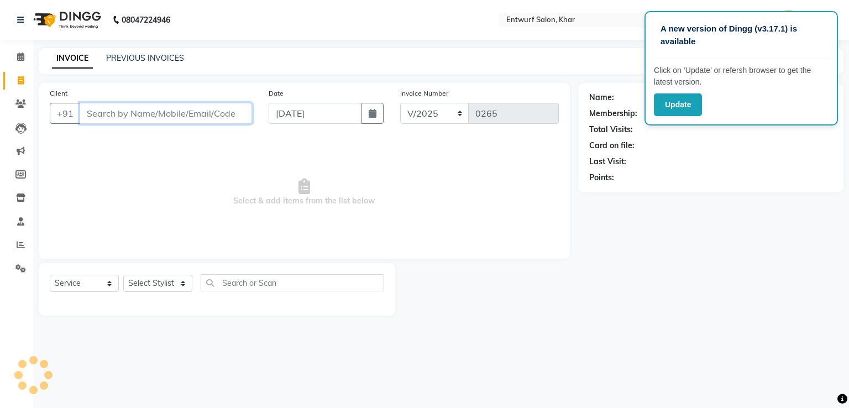
click at [157, 113] on input "Client" at bounding box center [166, 113] width 172 height 21
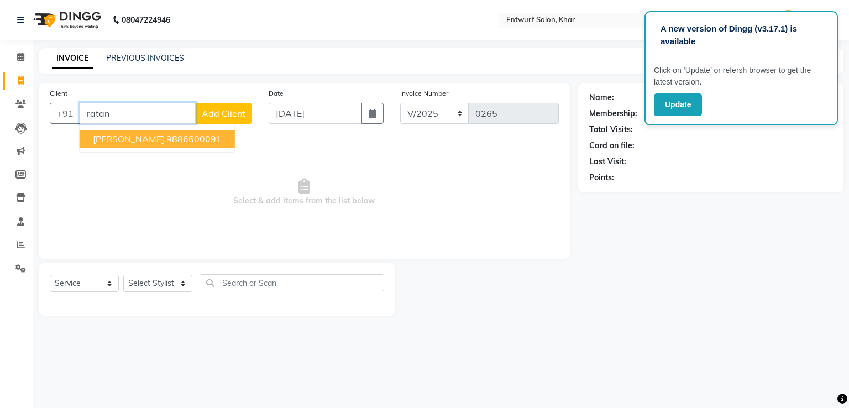
click at [149, 138] on button "Ratan Rathor 9886600091" at bounding box center [157, 139] width 155 height 18
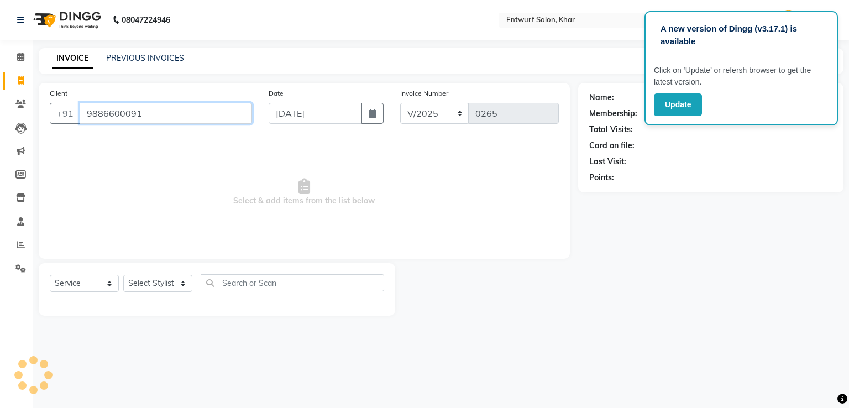
type input "9886600091"
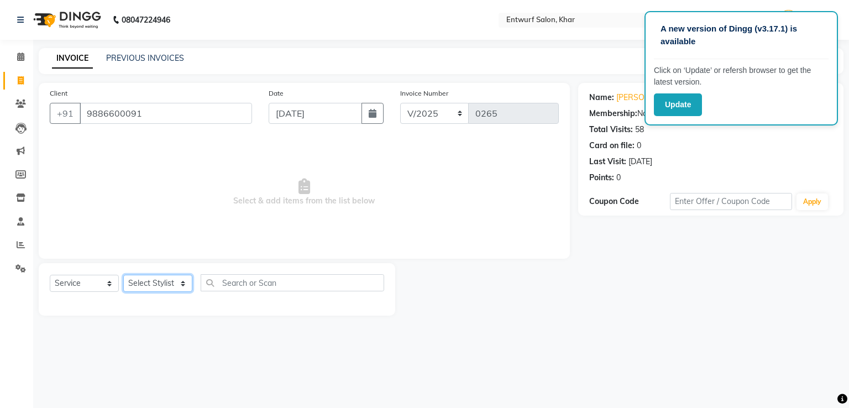
click at [172, 287] on select "Select Stylist Front Desk [PERSON_NAME]" at bounding box center [157, 283] width 69 height 17
select select "8452"
click at [123, 275] on select "Select Stylist Front Desk [PERSON_NAME]" at bounding box center [157, 283] width 69 height 17
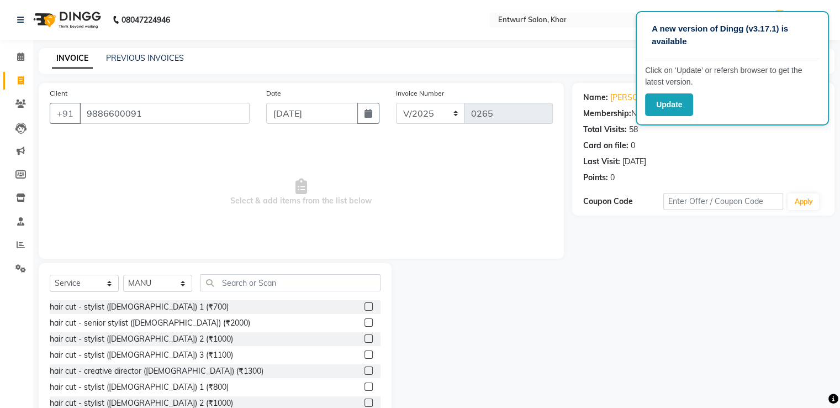
click at [365, 371] on label at bounding box center [369, 370] width 8 height 8
click at [365, 371] on input "checkbox" at bounding box center [368, 370] width 7 height 7
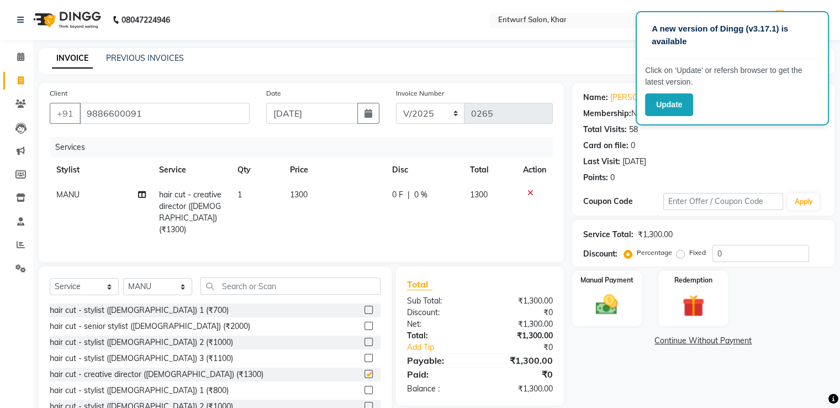
checkbox input "false"
click at [297, 195] on span "1300" at bounding box center [299, 195] width 18 height 10
select select "8452"
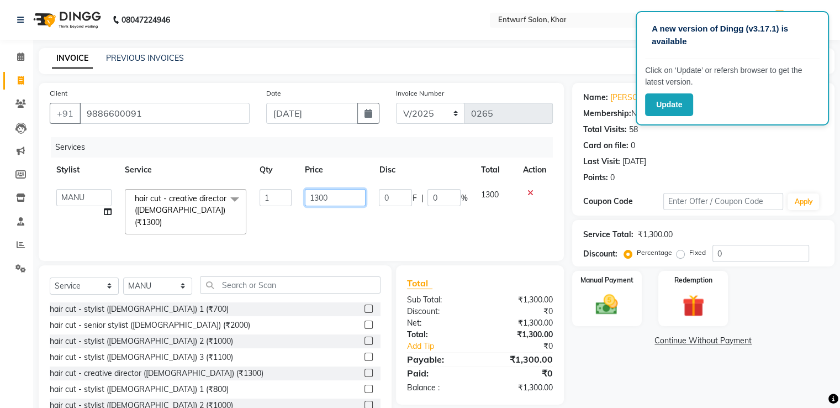
click at [317, 199] on input "1300" at bounding box center [335, 197] width 61 height 17
click at [343, 200] on input "154500" at bounding box center [335, 197] width 61 height 17
type input "1545"
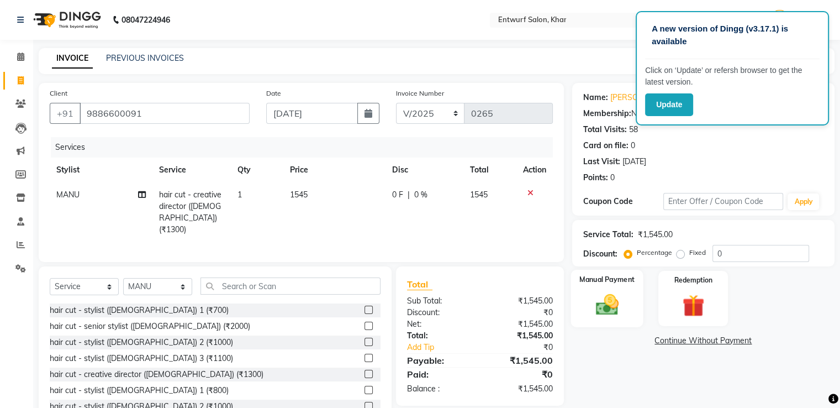
click at [608, 312] on img at bounding box center [607, 305] width 37 height 27
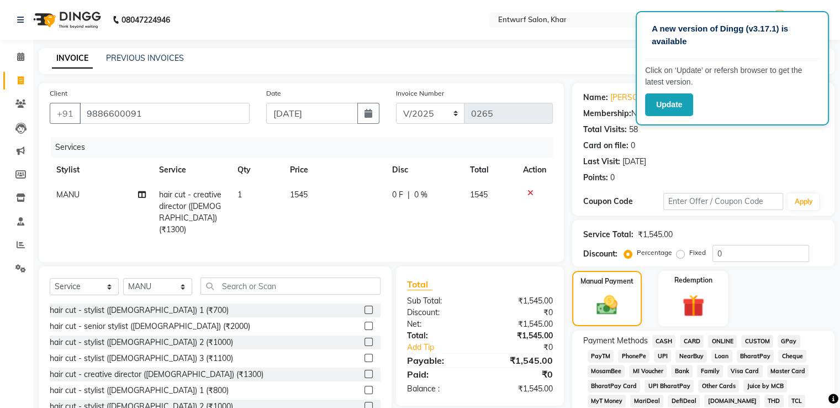
click at [687, 339] on span "CARD" at bounding box center [692, 341] width 24 height 13
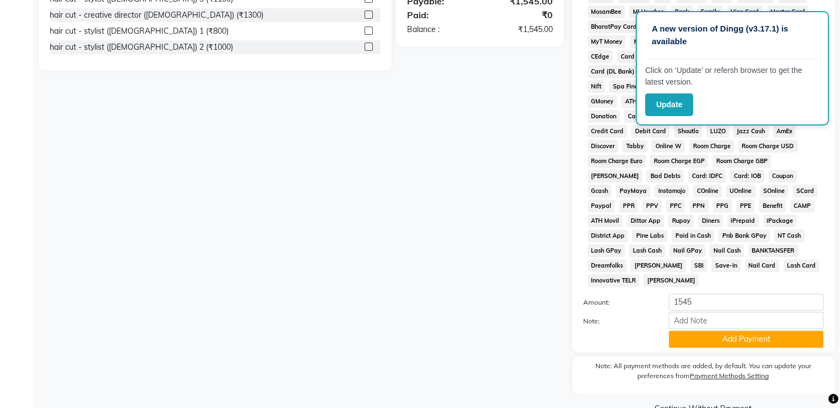
scroll to position [379, 0]
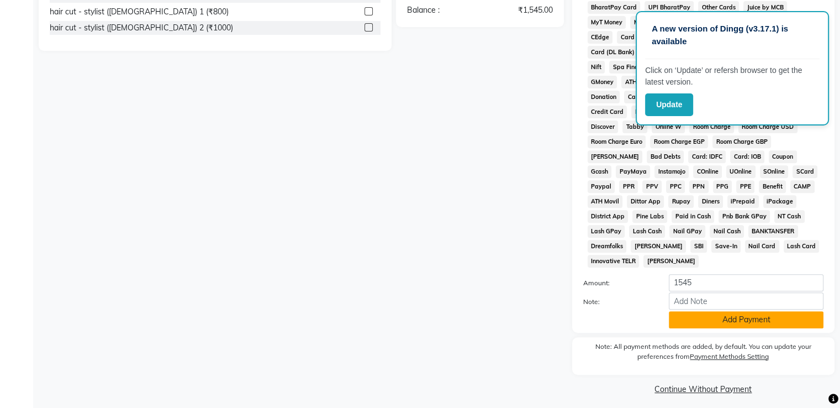
click at [725, 318] on button "Add Payment" at bounding box center [746, 319] width 155 height 17
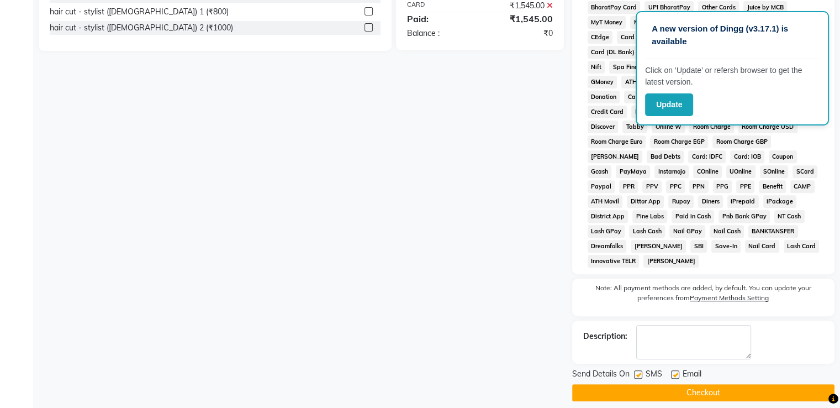
click at [677, 370] on label at bounding box center [675, 374] width 8 height 8
click at [677, 371] on input "checkbox" at bounding box center [674, 374] width 7 height 7
checkbox input "false"
click at [637, 370] on label at bounding box center [638, 374] width 8 height 8
click at [637, 371] on input "checkbox" at bounding box center [637, 374] width 7 height 7
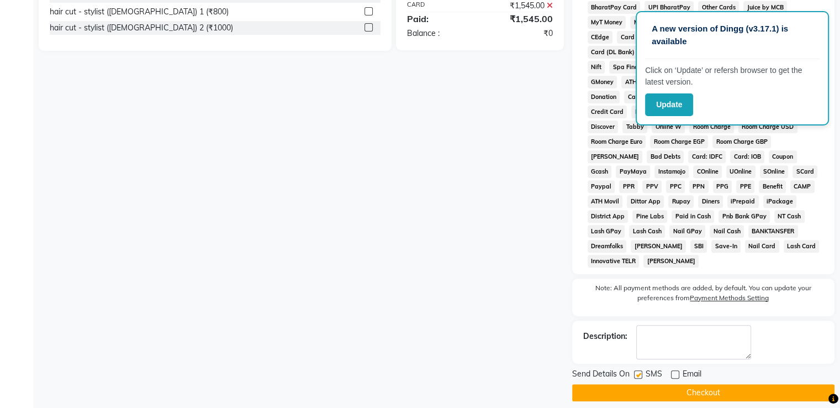
checkbox input "false"
click at [677, 385] on button "Checkout" at bounding box center [703, 392] width 262 height 17
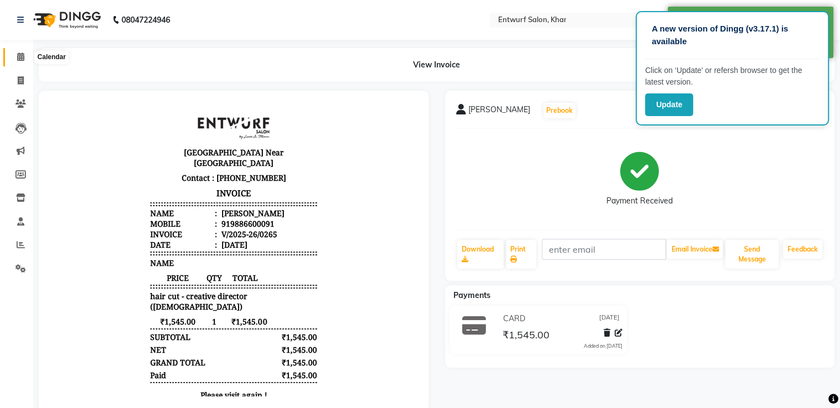
click at [19, 56] on icon at bounding box center [20, 56] width 7 height 8
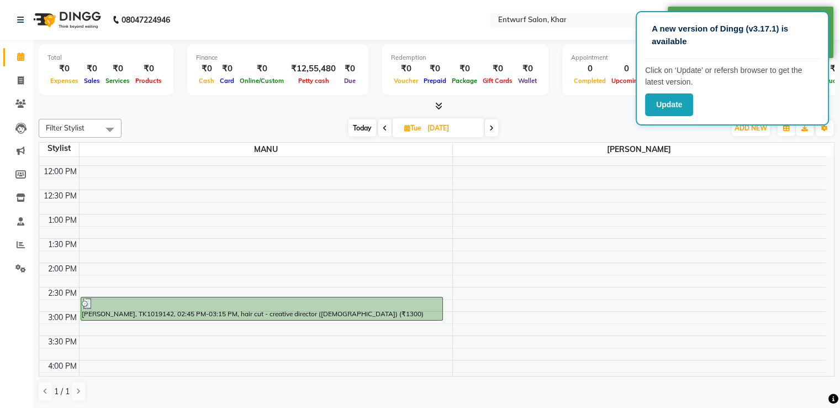
scroll to position [155, 0]
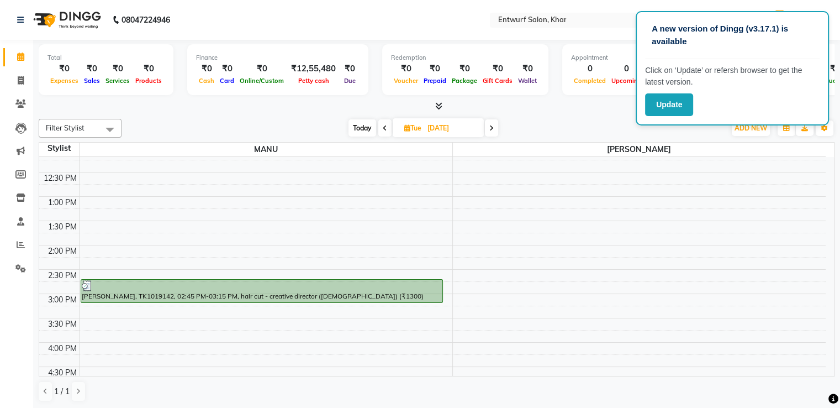
click at [493, 127] on icon at bounding box center [492, 128] width 4 height 7
type input "03-09-2025"
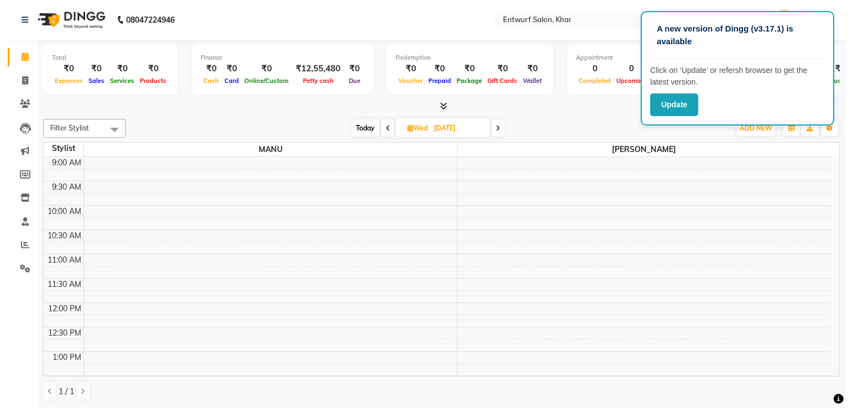
scroll to position [290, 0]
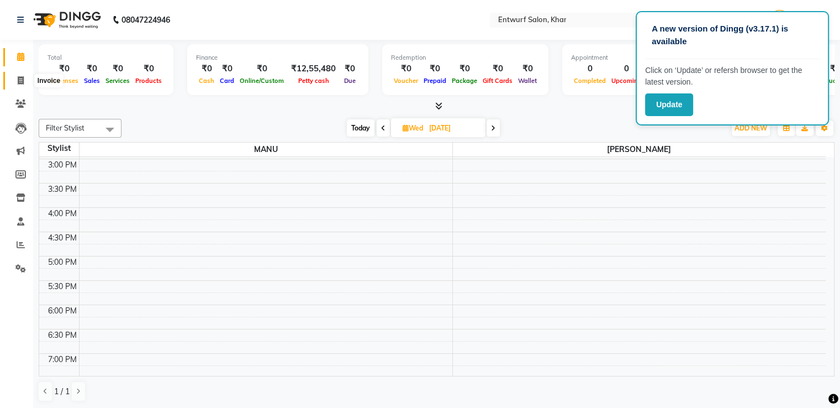
click at [19, 84] on icon at bounding box center [21, 80] width 6 height 8
select select "service"
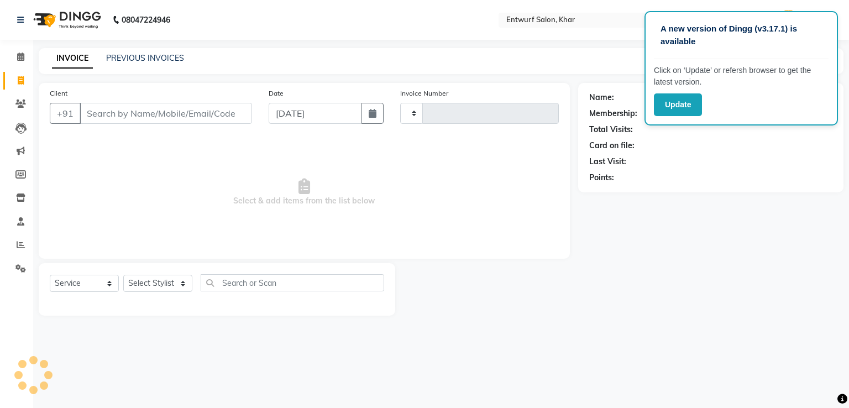
type input "0266"
select select "602"
click at [300, 111] on input "[DATE]" at bounding box center [315, 113] width 93 height 21
select select "9"
select select "2025"
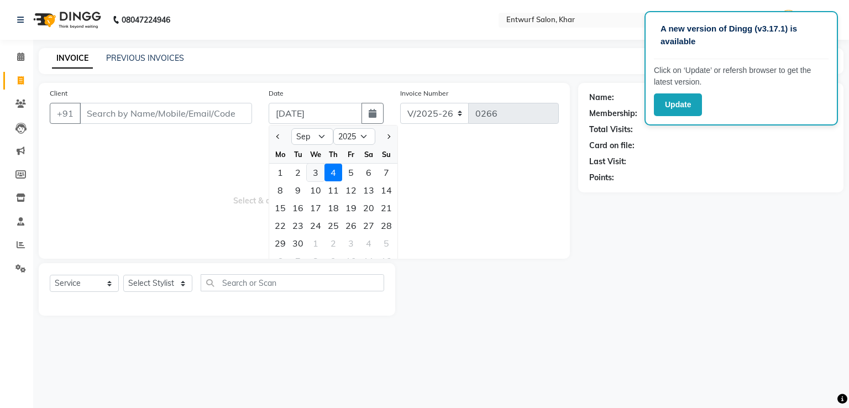
click at [314, 175] on div "3" at bounding box center [316, 173] width 18 height 18
type input "03-09-2025"
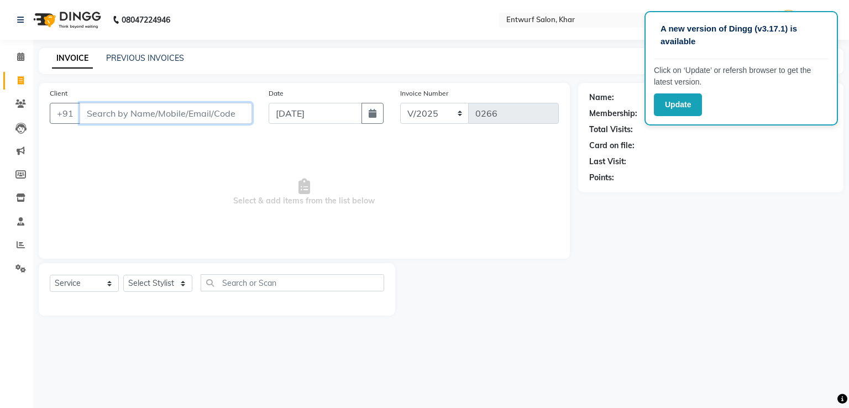
click at [126, 116] on input "Client" at bounding box center [166, 113] width 172 height 21
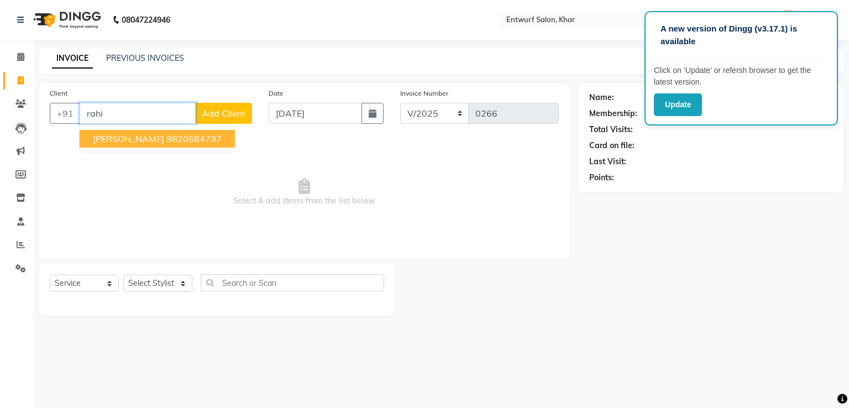
click at [145, 107] on input "rahi" at bounding box center [138, 113] width 116 height 21
type input "r"
type input "9820819443"
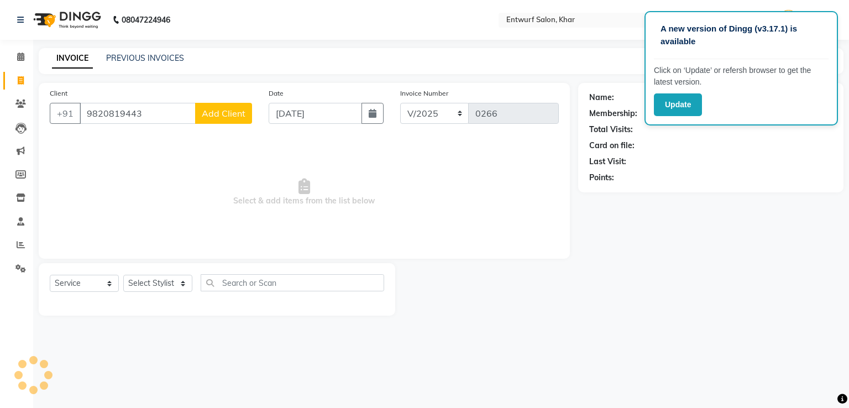
click at [222, 118] on span "Add Client" at bounding box center [224, 113] width 44 height 11
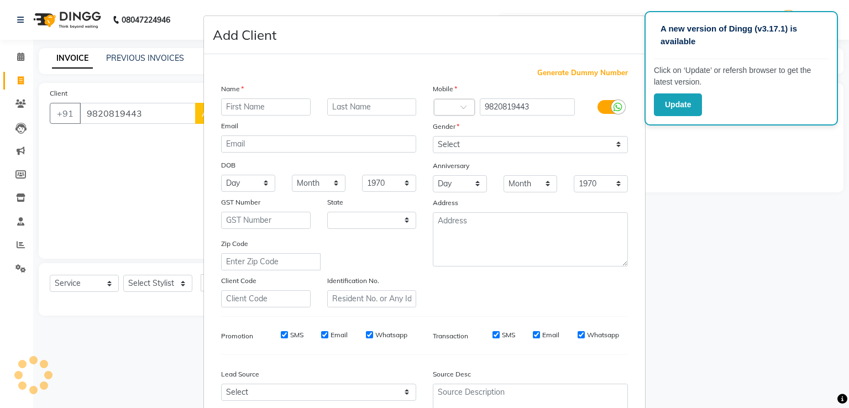
select select "22"
type input "Rahil"
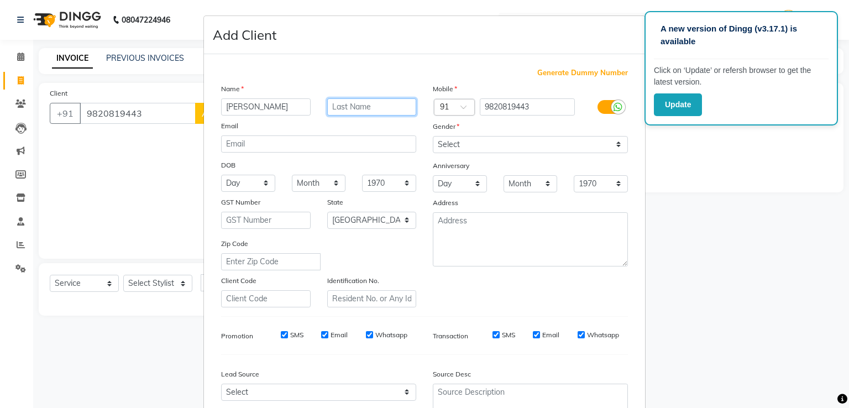
click at [338, 108] on input "text" at bounding box center [372, 106] width 90 height 17
type input "Parmar"
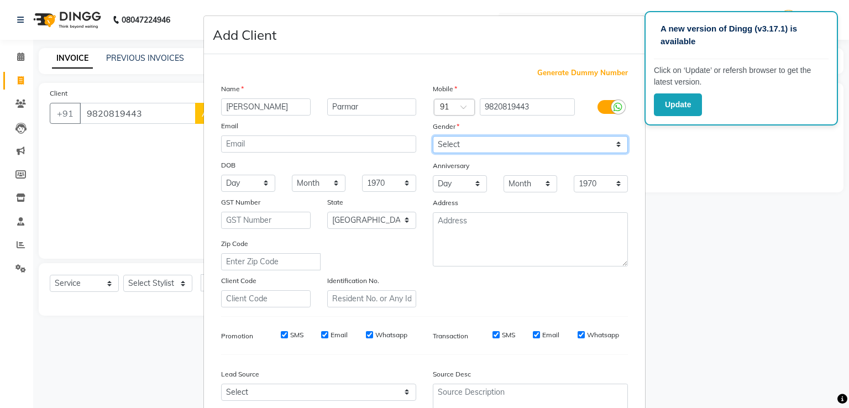
click at [490, 141] on select "Select Male Female Other Prefer Not To Say" at bounding box center [530, 144] width 195 height 17
select select "male"
click at [433, 136] on select "Select Male Female Other Prefer Not To Say" at bounding box center [530, 144] width 195 height 17
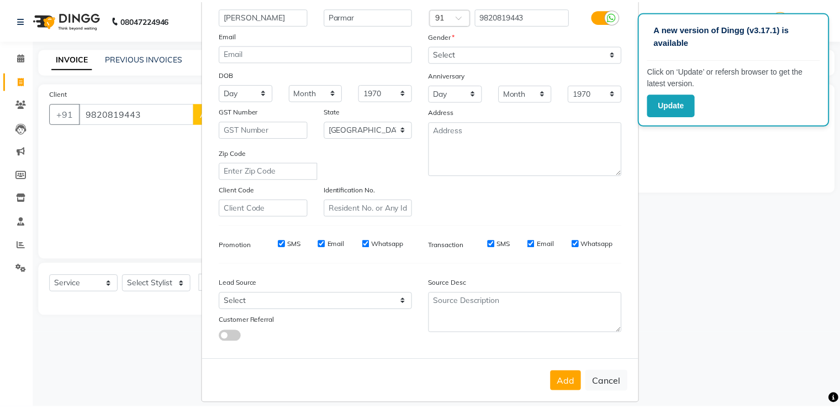
scroll to position [108, 0]
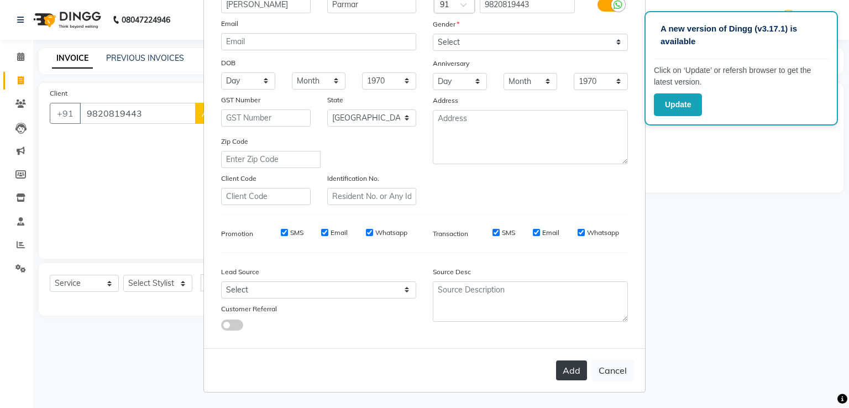
click at [564, 366] on button "Add" at bounding box center [571, 370] width 31 height 20
select select
select select "null"
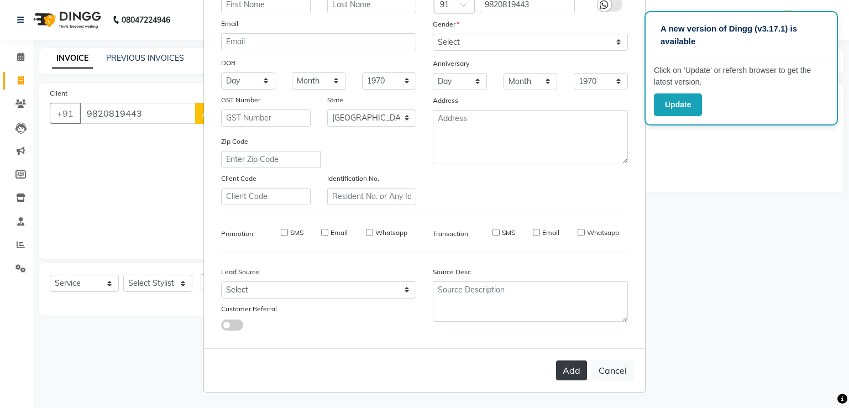
select select
checkbox input "false"
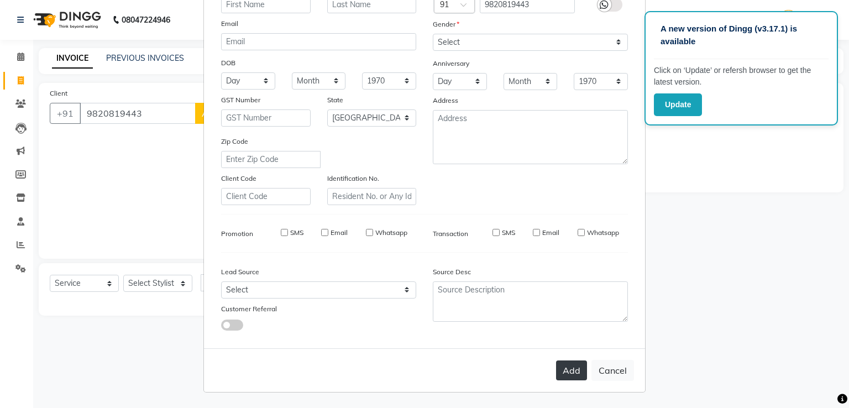
checkbox input "false"
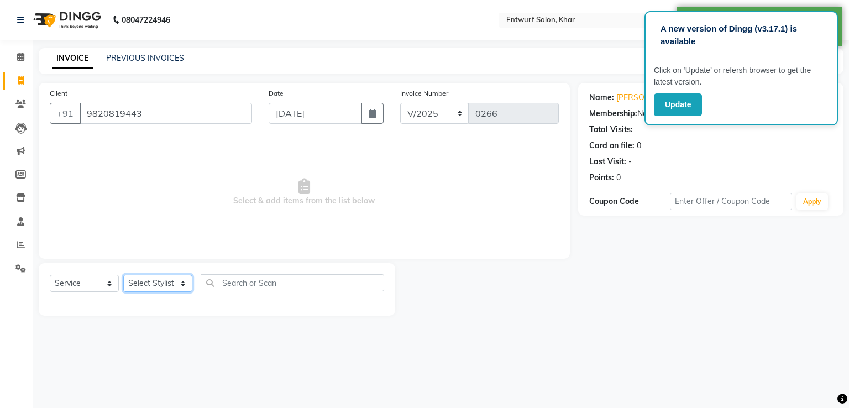
click at [155, 284] on select "Select Stylist Front Desk [PERSON_NAME]" at bounding box center [157, 283] width 69 height 17
select select "8452"
click at [123, 275] on select "Select Stylist Front Desk [PERSON_NAME]" at bounding box center [157, 283] width 69 height 17
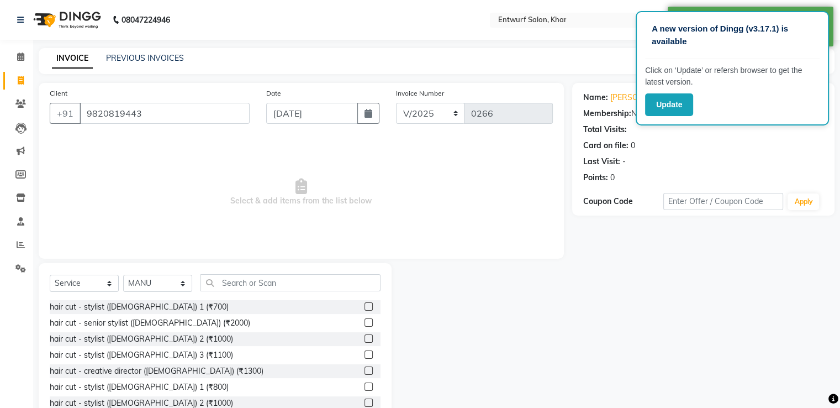
click at [365, 372] on label at bounding box center [369, 370] width 8 height 8
click at [365, 372] on input "checkbox" at bounding box center [368, 370] width 7 height 7
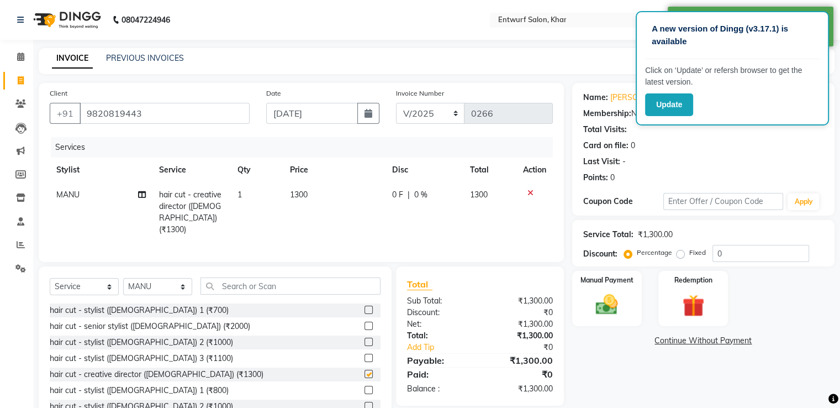
checkbox input "false"
click at [309, 197] on td "1300" at bounding box center [334, 212] width 102 height 60
select select "8452"
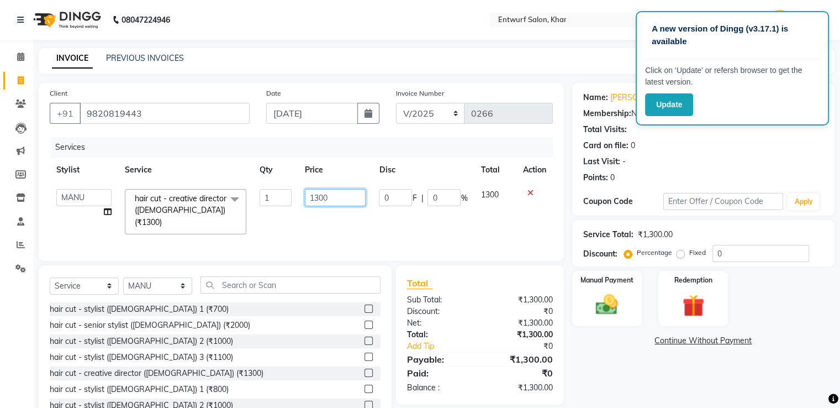
click at [329, 199] on input "1300" at bounding box center [335, 197] width 61 height 17
type input "1545"
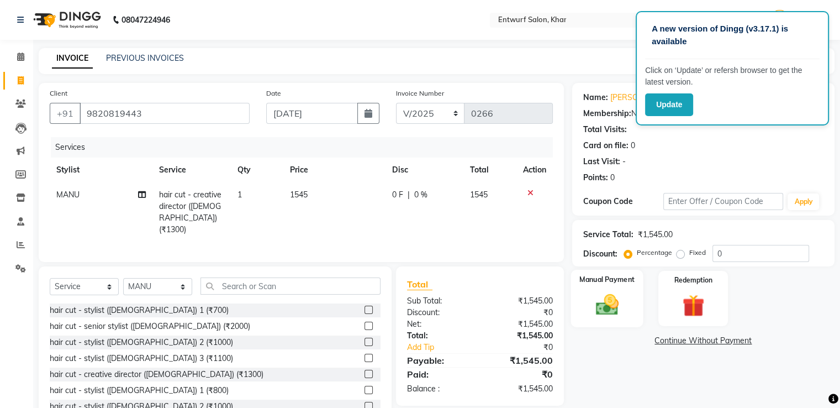
click at [597, 312] on img at bounding box center [607, 305] width 37 height 27
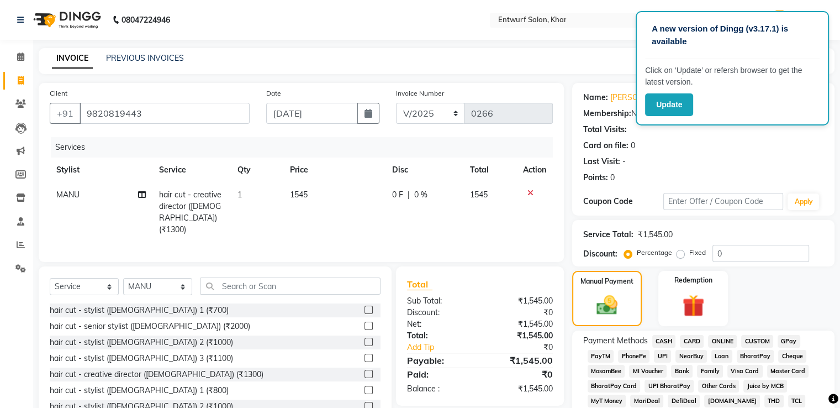
click at [693, 340] on span "CARD" at bounding box center [692, 341] width 24 height 13
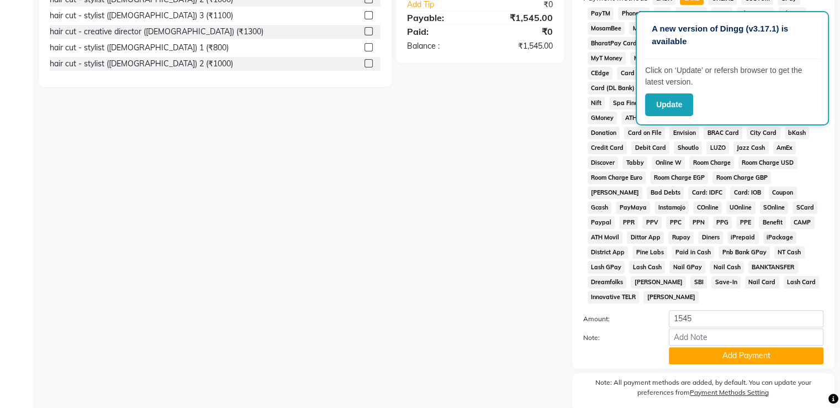
scroll to position [376, 0]
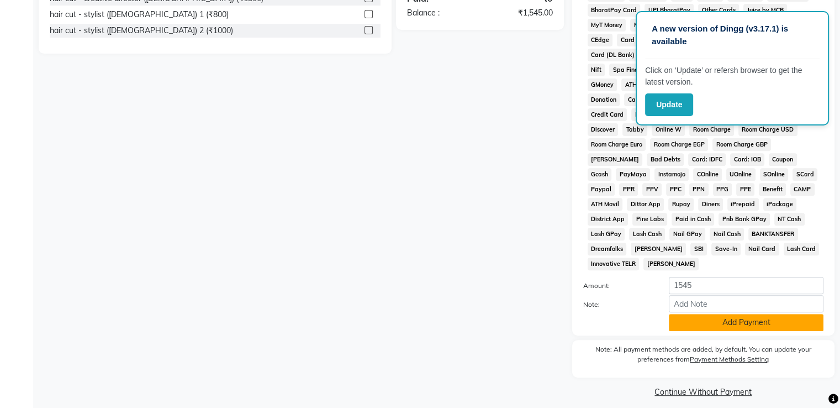
click at [772, 323] on button "Add Payment" at bounding box center [746, 322] width 155 height 17
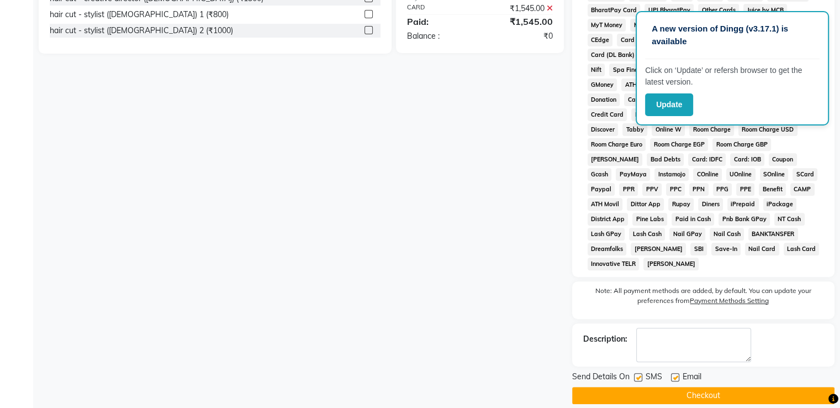
click at [674, 373] on label at bounding box center [675, 377] width 8 height 8
click at [674, 374] on input "checkbox" at bounding box center [674, 377] width 7 height 7
checkbox input "false"
click at [638, 373] on label at bounding box center [638, 377] width 8 height 8
click at [638, 374] on input "checkbox" at bounding box center [637, 377] width 7 height 7
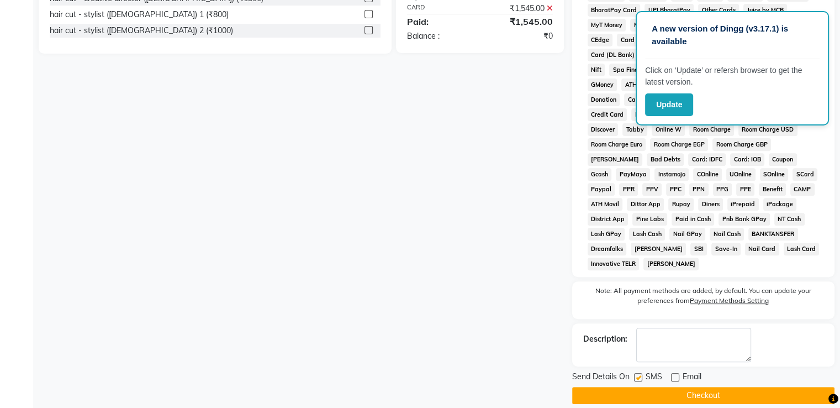
checkbox input "false"
click at [712, 387] on button "Checkout" at bounding box center [703, 395] width 262 height 17
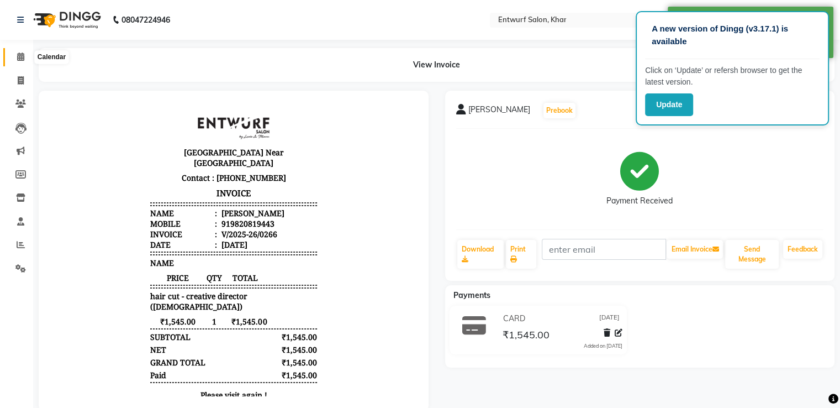
click at [21, 56] on icon at bounding box center [20, 56] width 7 height 8
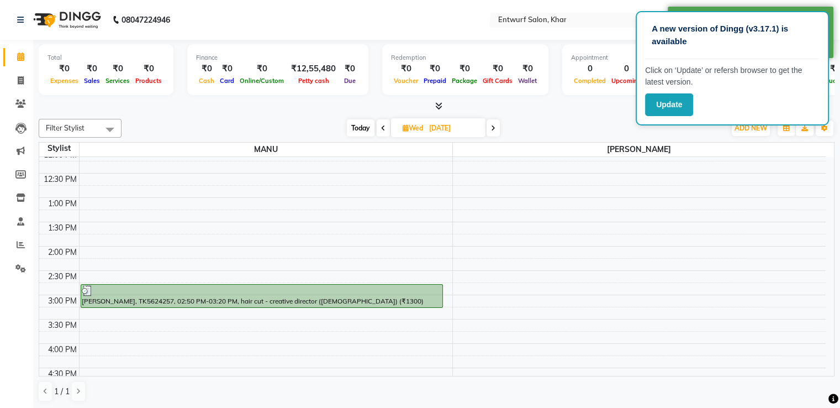
scroll to position [155, 0]
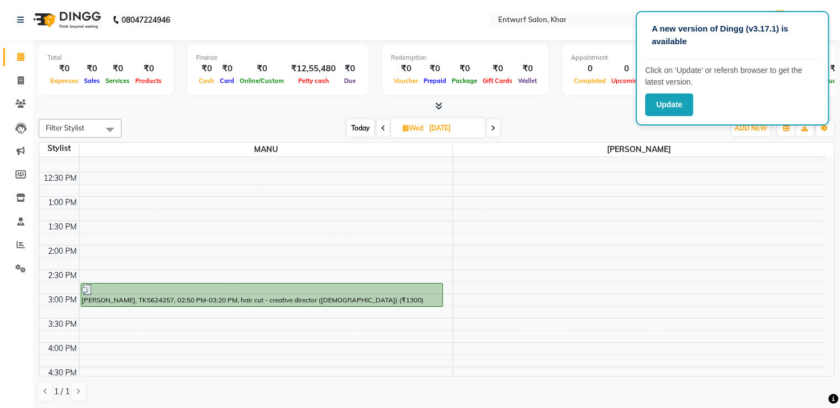
click at [494, 126] on icon at bounding box center [493, 128] width 4 height 7
type input "[DATE]"
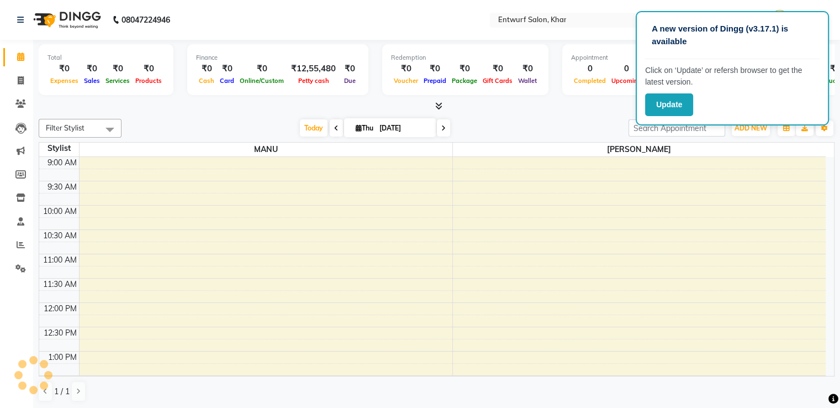
scroll to position [290, 0]
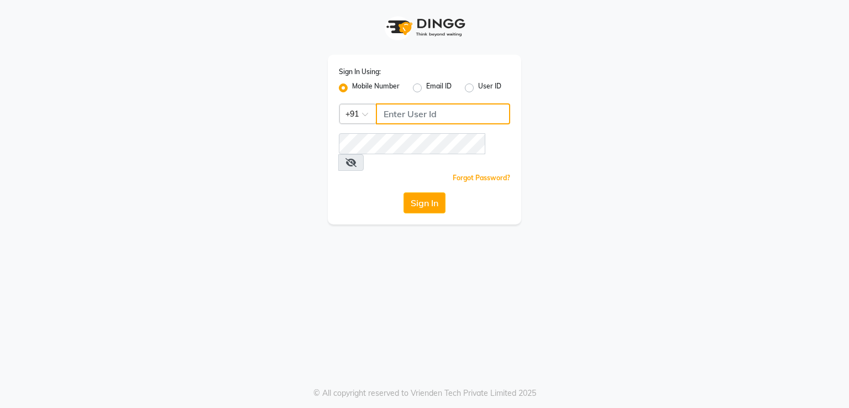
click at [434, 122] on input "Username" at bounding box center [443, 113] width 134 height 21
click at [422, 118] on input "992073813" at bounding box center [443, 113] width 134 height 21
type input "9920738813"
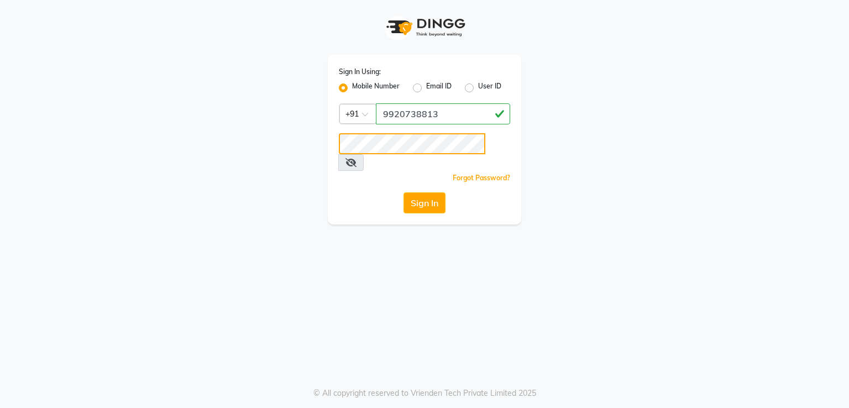
click at [403, 192] on button "Sign In" at bounding box center [424, 202] width 42 height 21
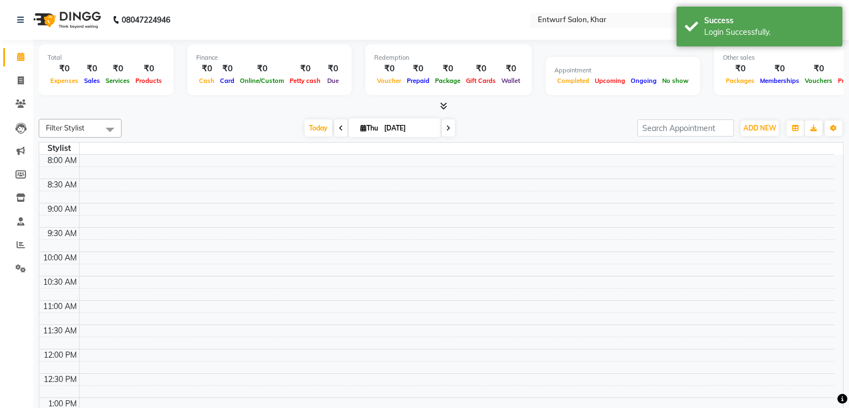
select select "en"
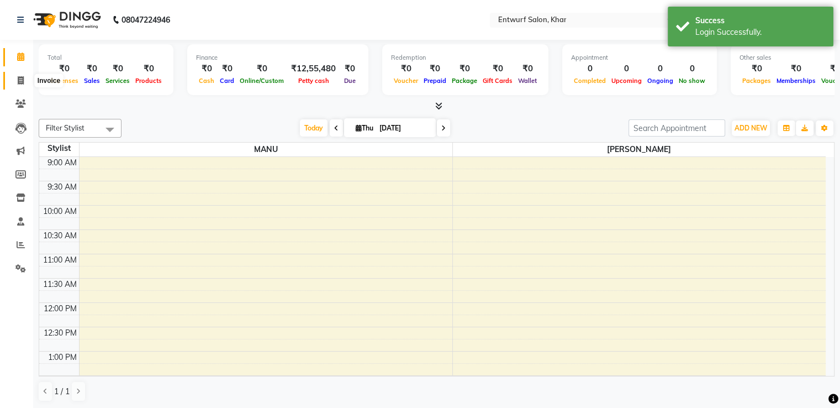
click at [20, 79] on icon at bounding box center [21, 80] width 6 height 8
select select "602"
select select "service"
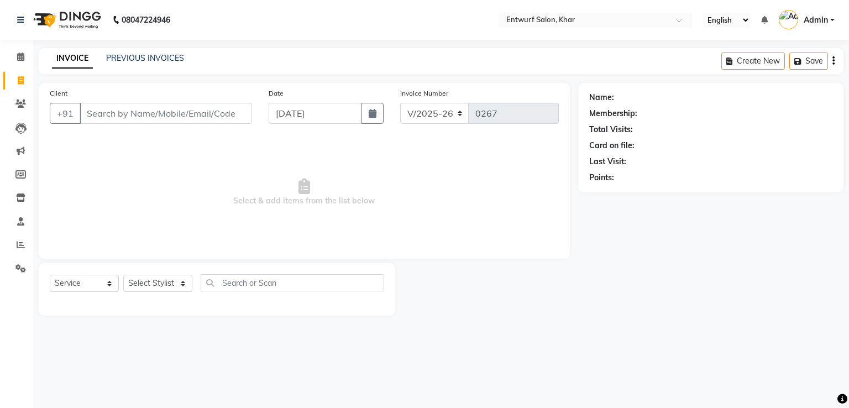
click at [136, 114] on input "Client" at bounding box center [166, 113] width 172 height 21
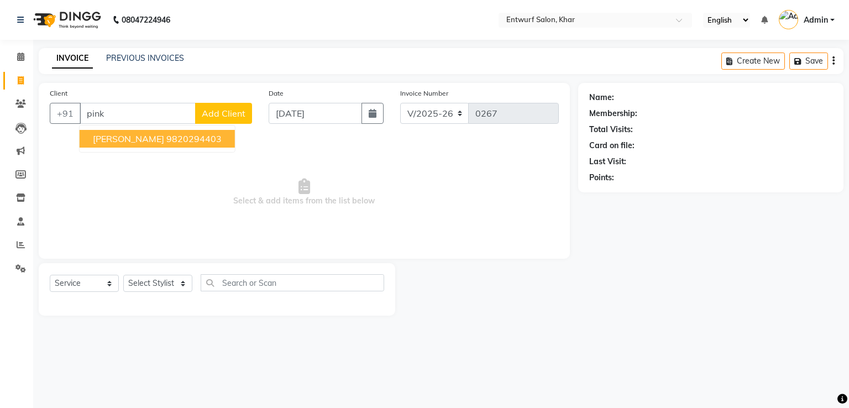
click at [129, 141] on span "[PERSON_NAME]" at bounding box center [128, 138] width 71 height 11
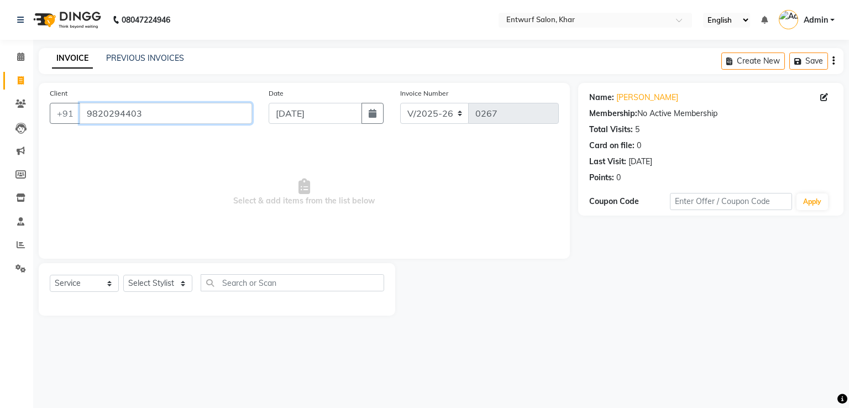
click at [159, 114] on input "9820294403" at bounding box center [166, 113] width 172 height 21
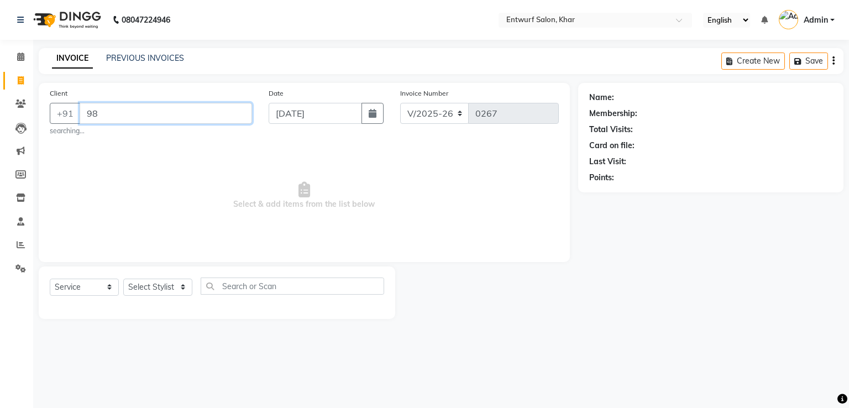
type input "9"
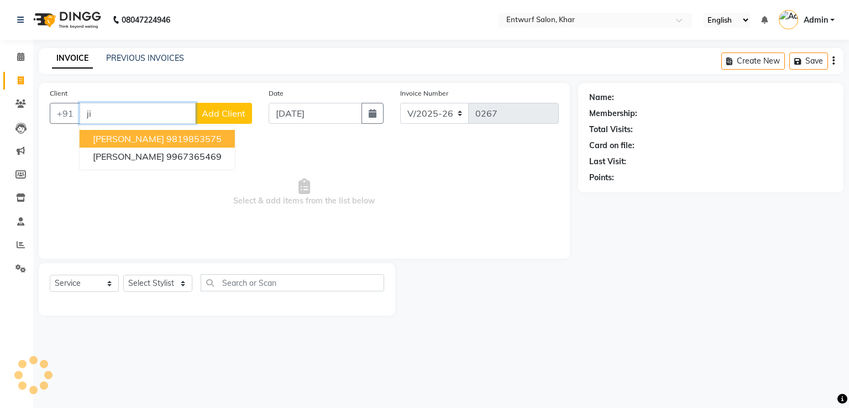
type input "j"
click at [142, 139] on span "[PERSON_NAME]" at bounding box center [128, 138] width 71 height 11
type input "9820294403"
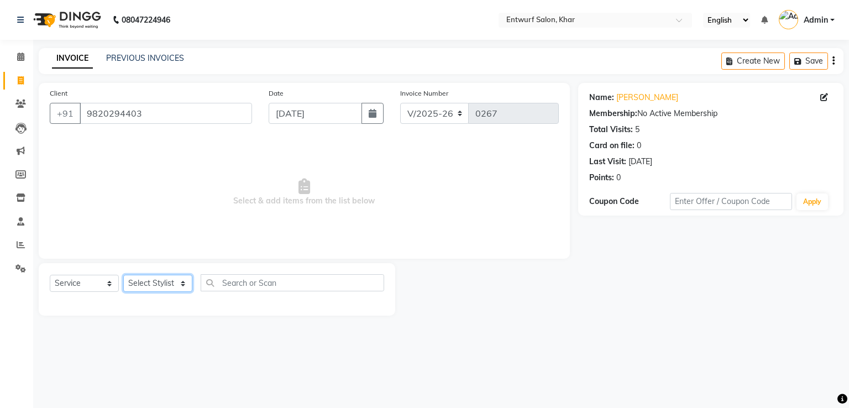
click at [141, 286] on select "Select Stylist Front Desk [PERSON_NAME]" at bounding box center [157, 283] width 69 height 17
select select "8452"
click at [123, 275] on select "Select Stylist Front Desk [PERSON_NAME]" at bounding box center [157, 283] width 69 height 17
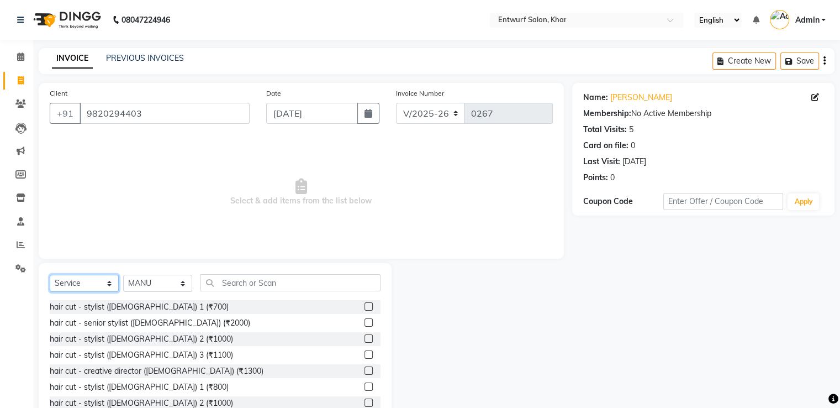
click at [111, 286] on select "Select Service Product Membership Package Voucher Prepaid Gift Card" at bounding box center [84, 283] width 69 height 17
select select "product"
click at [50, 275] on select "Select Service Product Membership Package Voucher Prepaid Gift Card" at bounding box center [84, 283] width 69 height 17
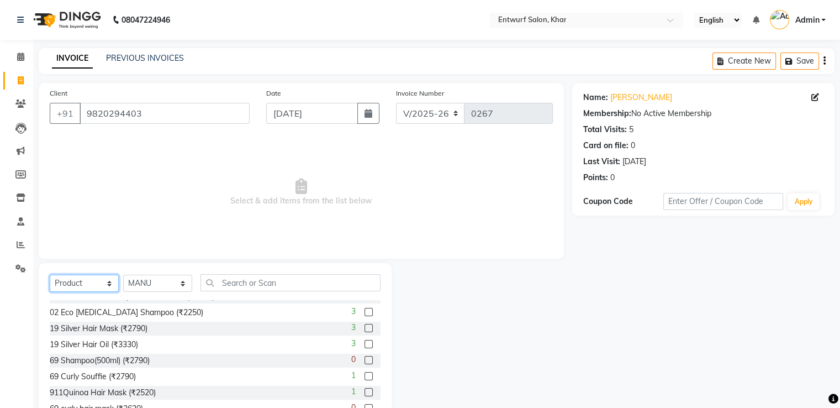
scroll to position [309, 0]
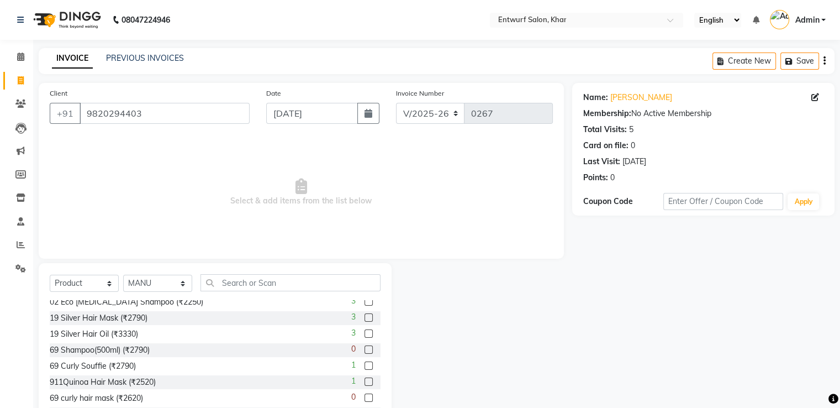
click at [365, 383] on label at bounding box center [369, 381] width 8 height 8
click at [365, 383] on input "checkbox" at bounding box center [368, 382] width 7 height 7
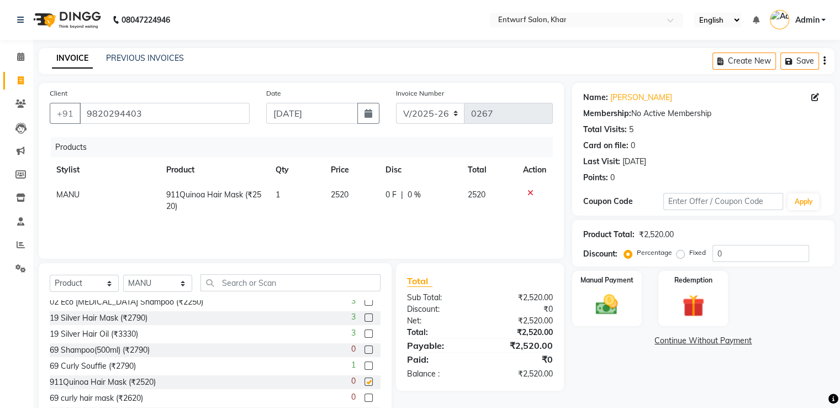
checkbox input "false"
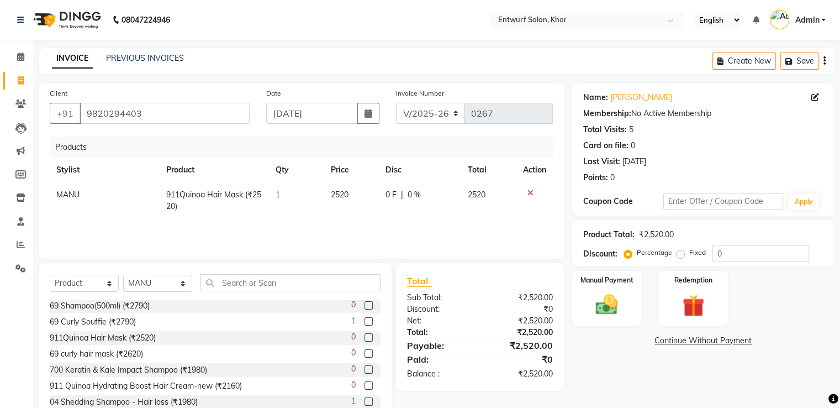
click at [365, 372] on label at bounding box center [369, 369] width 8 height 8
click at [365, 372] on input "checkbox" at bounding box center [368, 369] width 7 height 7
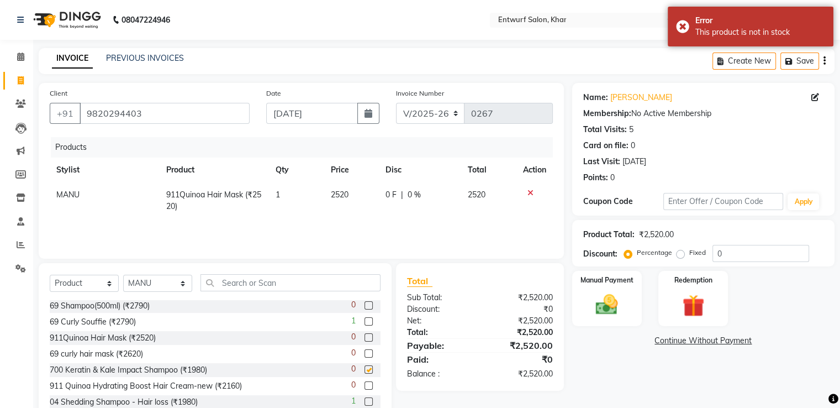
checkbox input "false"
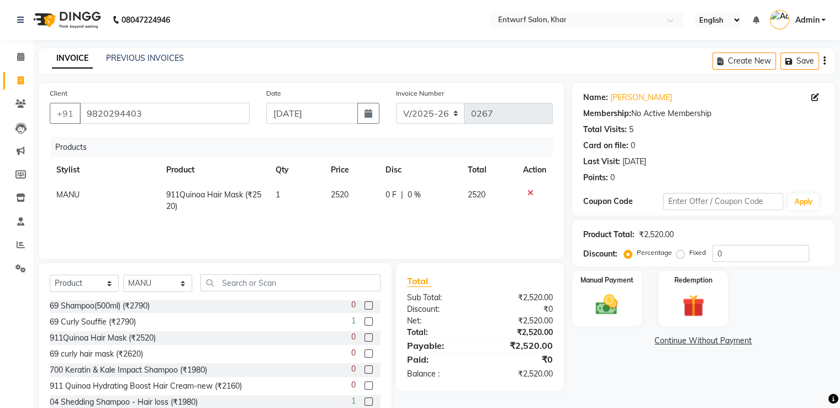
click at [530, 193] on icon at bounding box center [531, 193] width 6 height 8
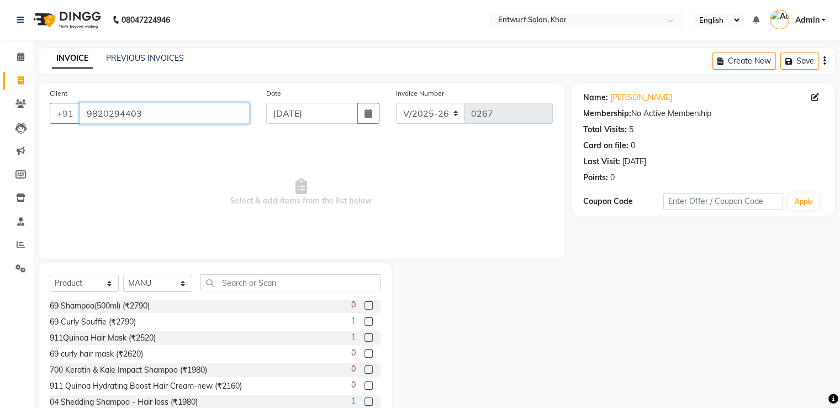
click at [164, 113] on input "9820294403" at bounding box center [165, 113] width 170 height 21
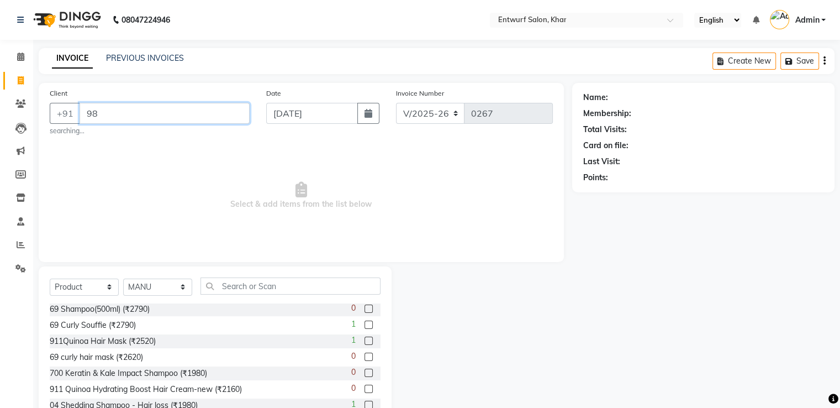
type input "9"
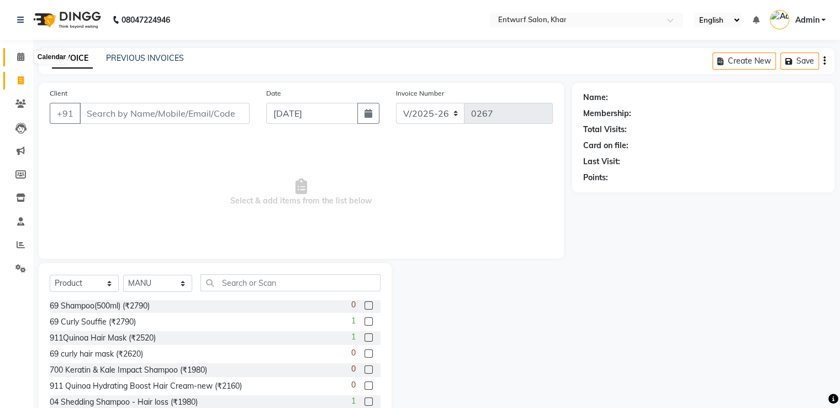
click at [18, 54] on icon at bounding box center [20, 56] width 7 height 8
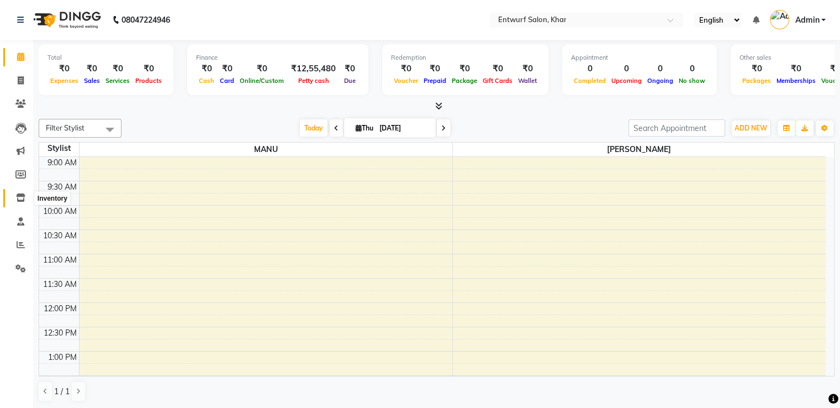
click at [22, 197] on icon at bounding box center [20, 197] width 9 height 8
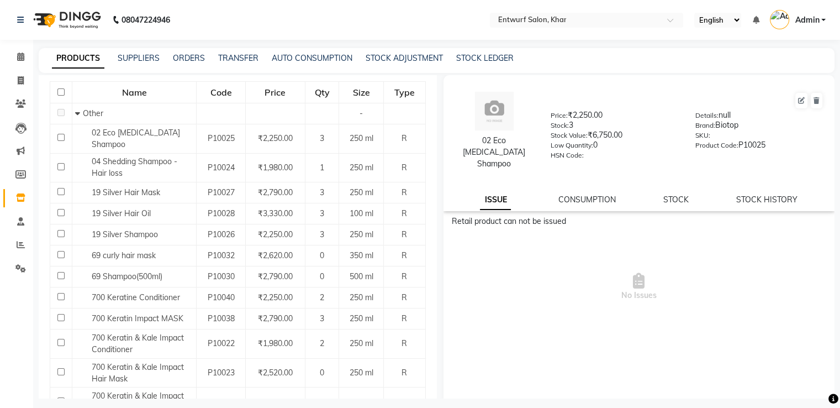
scroll to position [133, 0]
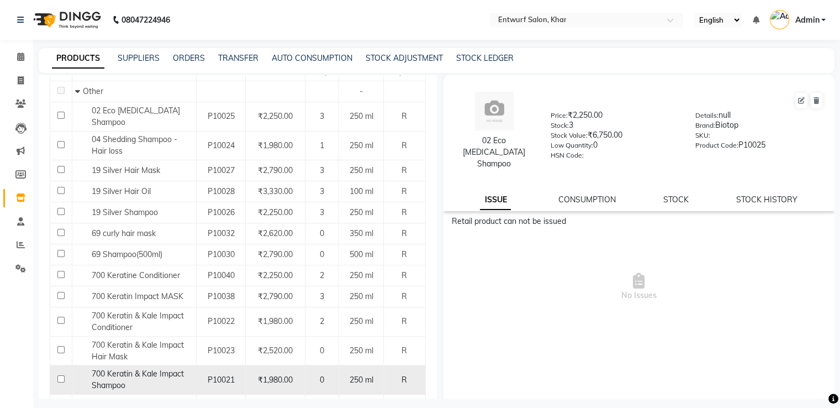
click at [58, 375] on input "checkbox" at bounding box center [60, 378] width 7 height 7
checkbox input "true"
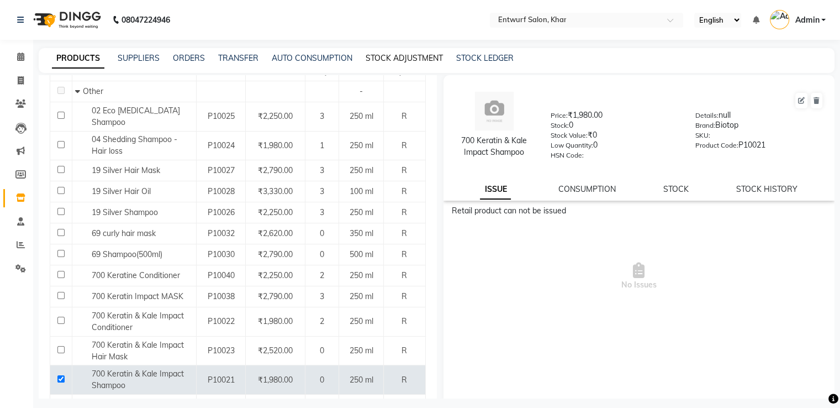
click at [418, 59] on link "STOCK ADJUSTMENT" at bounding box center [404, 58] width 77 height 10
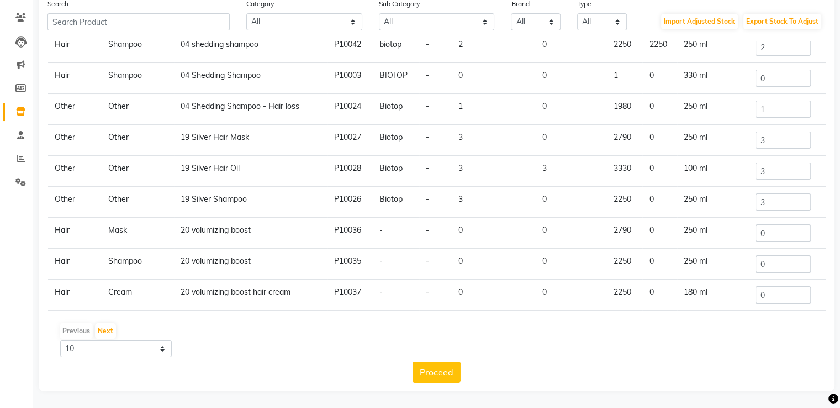
scroll to position [87, 0]
click at [106, 327] on button "Next" at bounding box center [105, 330] width 21 height 15
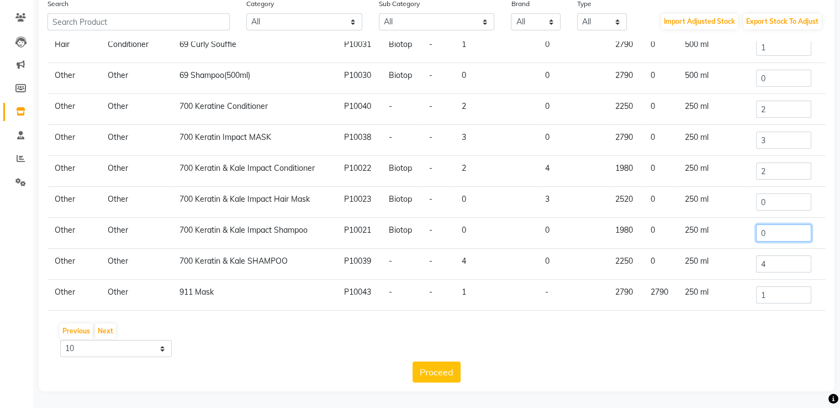
click at [758, 236] on input "0" at bounding box center [784, 232] width 55 height 17
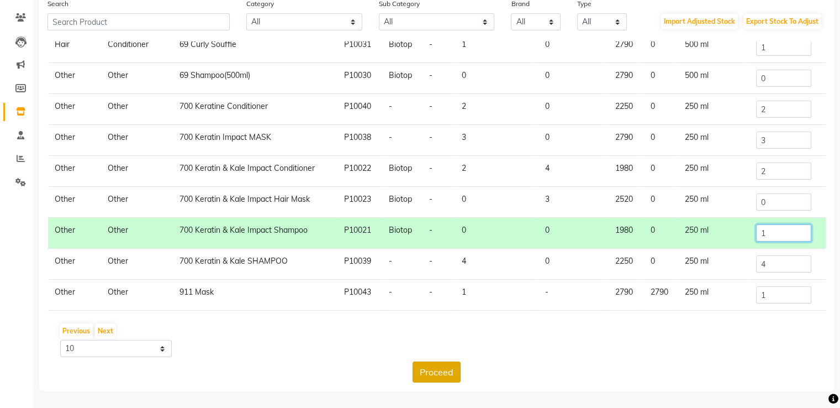
type input "1"
click at [435, 372] on button "Proceed" at bounding box center [437, 371] width 48 height 21
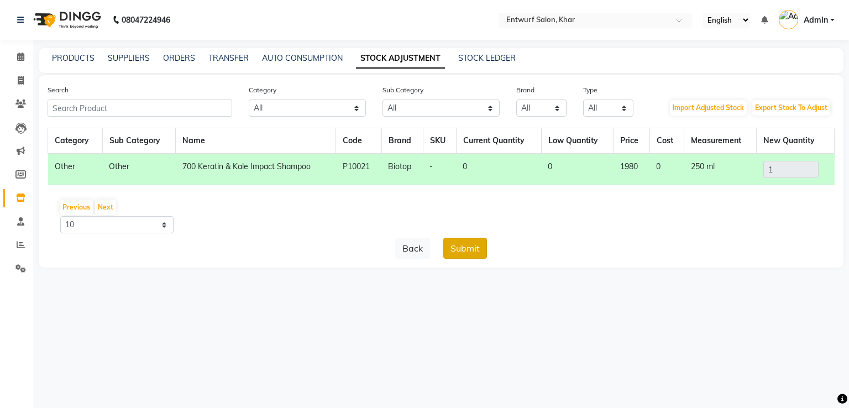
click at [471, 249] on button "Submit" at bounding box center [465, 248] width 44 height 21
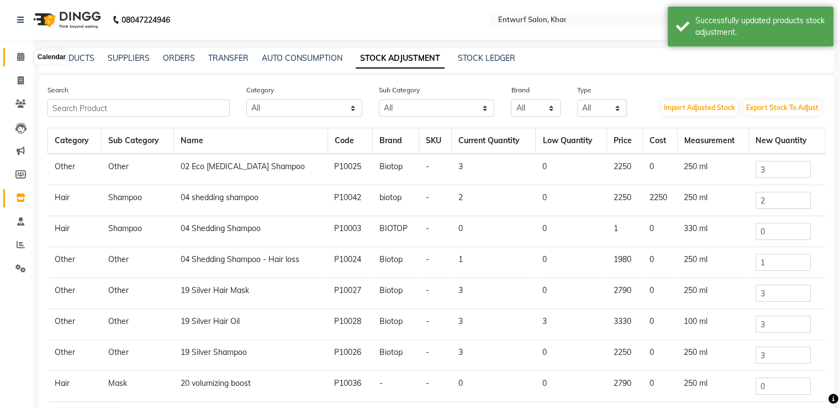
click at [19, 57] on icon at bounding box center [20, 56] width 7 height 8
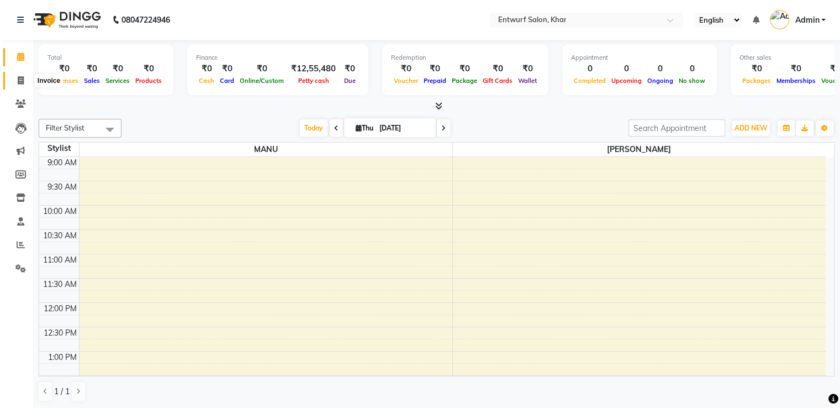
click at [20, 80] on icon at bounding box center [21, 80] width 6 height 8
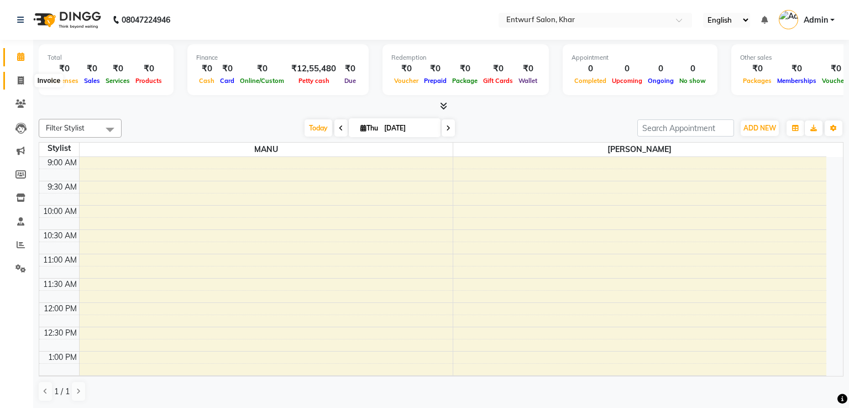
select select "service"
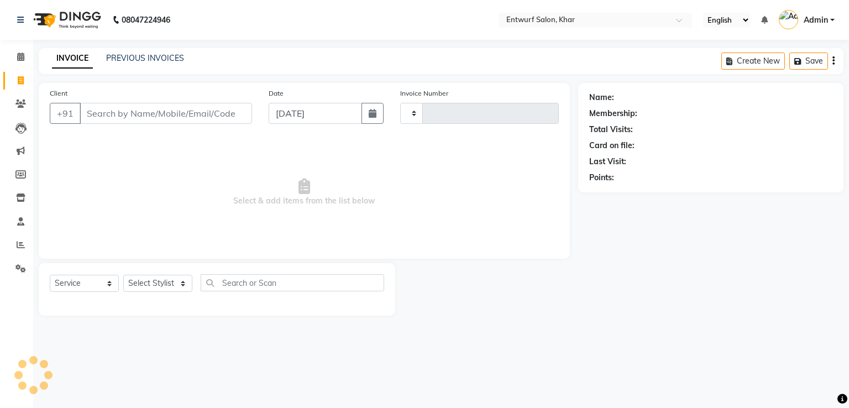
type input "0267"
select select "602"
click at [208, 122] on input "Client" at bounding box center [166, 113] width 172 height 21
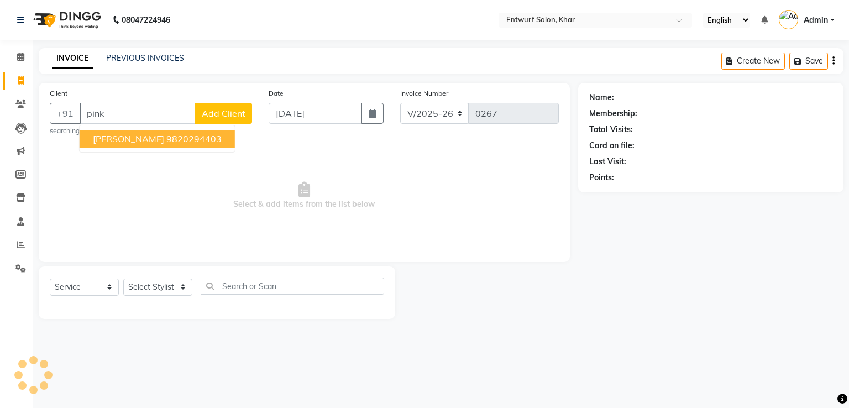
click at [185, 141] on ngb-highlight "9820294403" at bounding box center [193, 138] width 55 height 11
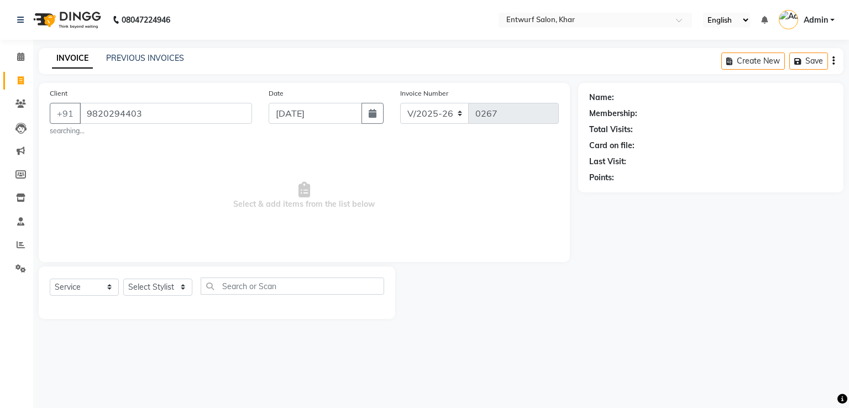
type input "9820294403"
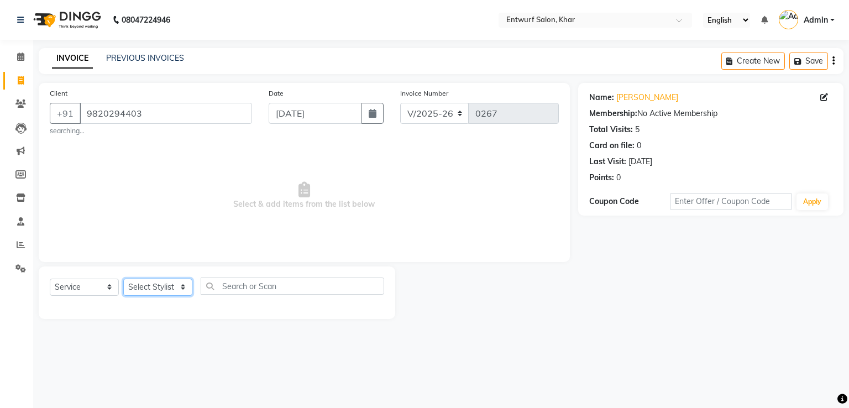
click at [142, 288] on select "Select Stylist Front Desk [PERSON_NAME]" at bounding box center [157, 287] width 69 height 17
select select "8452"
click at [123, 279] on select "Select Stylist Front Desk [PERSON_NAME]" at bounding box center [157, 287] width 69 height 17
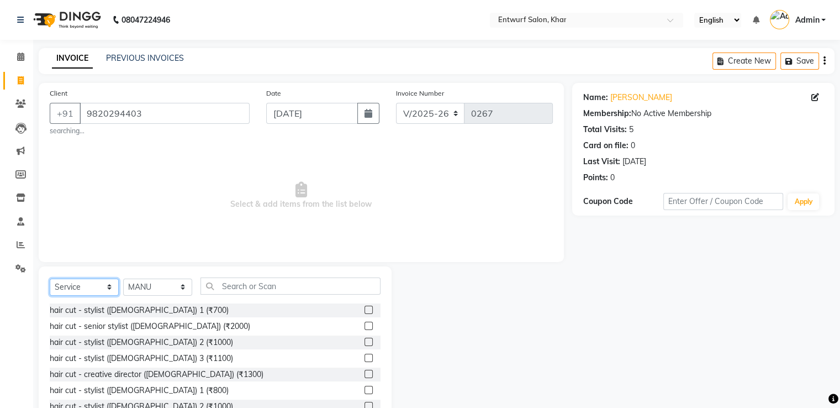
click at [108, 287] on select "Select Service Product Membership Package Voucher Prepaid Gift Card" at bounding box center [84, 287] width 69 height 17
select select "product"
click at [50, 279] on select "Select Service Product Membership Package Voucher Prepaid Gift Card" at bounding box center [84, 287] width 69 height 17
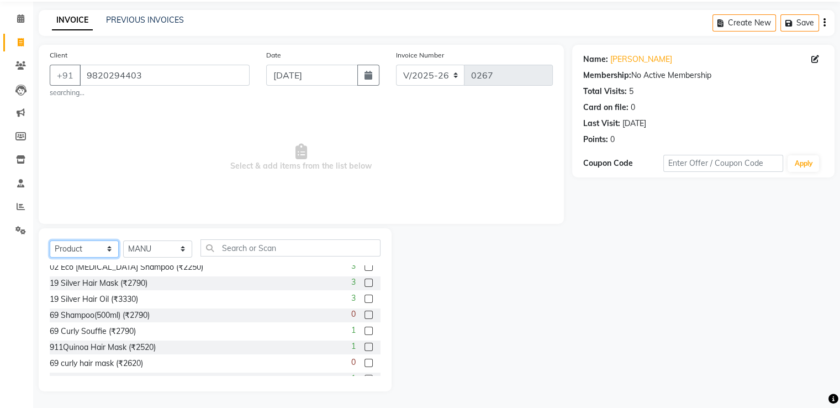
scroll to position [332, 0]
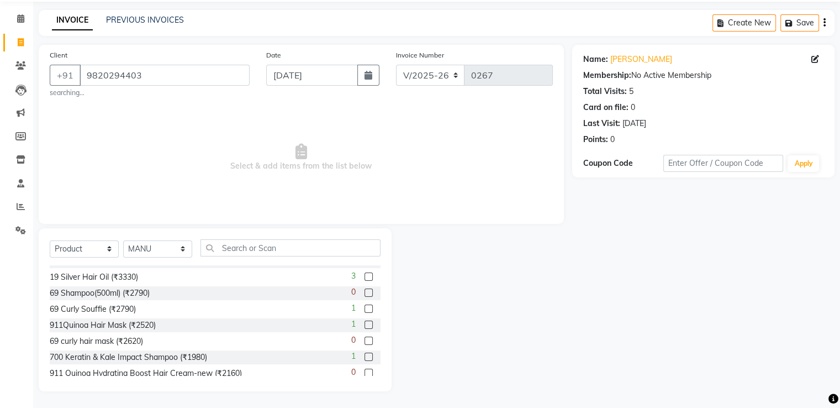
click at [365, 359] on label at bounding box center [369, 357] width 8 height 8
click at [365, 359] on input "checkbox" at bounding box center [368, 357] width 7 height 7
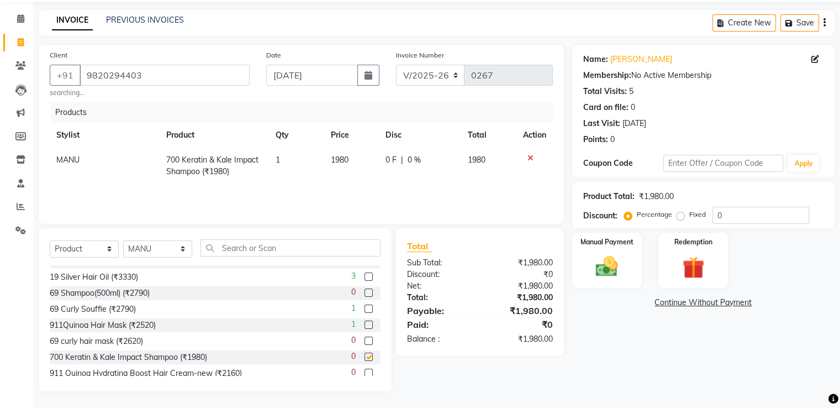
checkbox input "false"
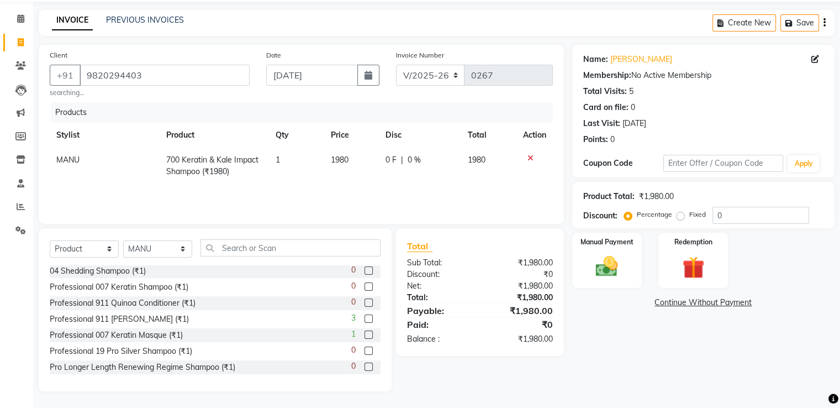
scroll to position [464, 0]
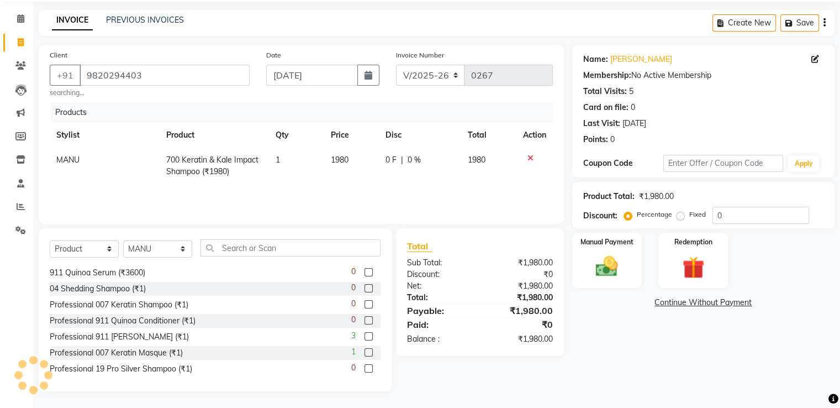
click at [365, 336] on label at bounding box center [369, 336] width 8 height 8
click at [365, 336] on input "checkbox" at bounding box center [368, 336] width 7 height 7
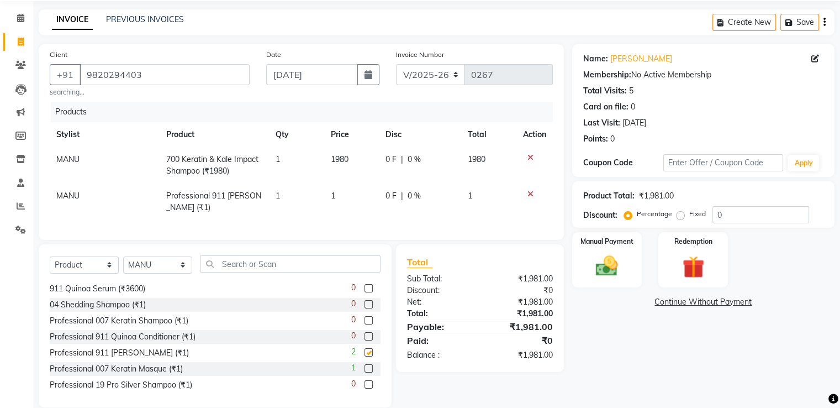
checkbox input "false"
click at [341, 197] on td "1" at bounding box center [351, 201] width 55 height 36
select select "8452"
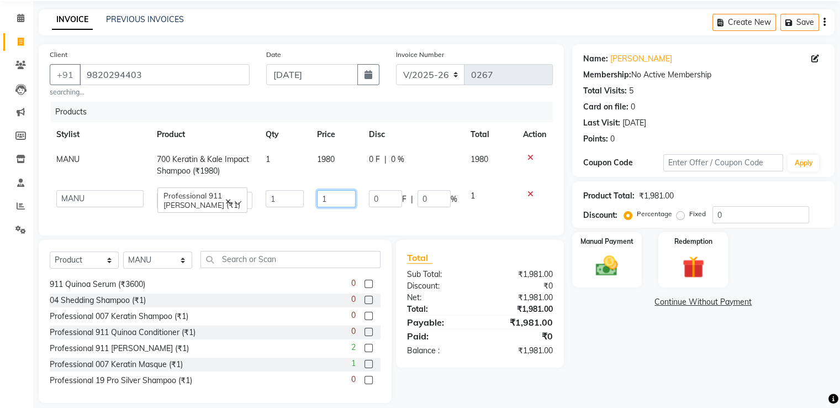
click at [341, 200] on input "1" at bounding box center [336, 198] width 39 height 17
type input "2520"
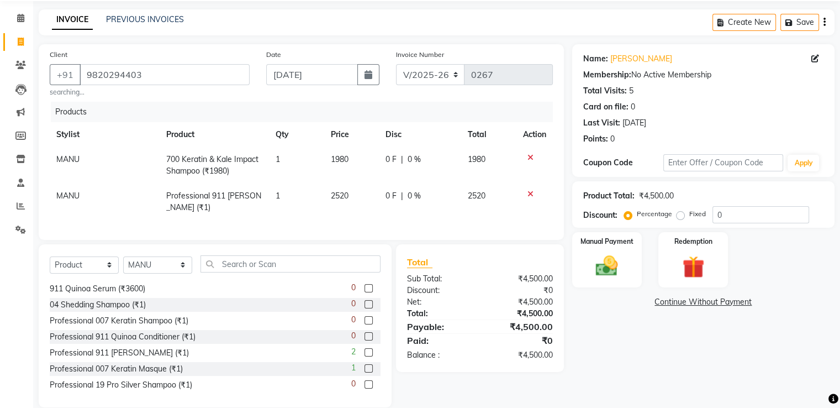
click at [617, 328] on div "Name: [PERSON_NAME] Membership: No Active Membership Total Visits: 5 Card on fi…" at bounding box center [707, 225] width 271 height 363
click at [617, 270] on img at bounding box center [607, 266] width 37 height 27
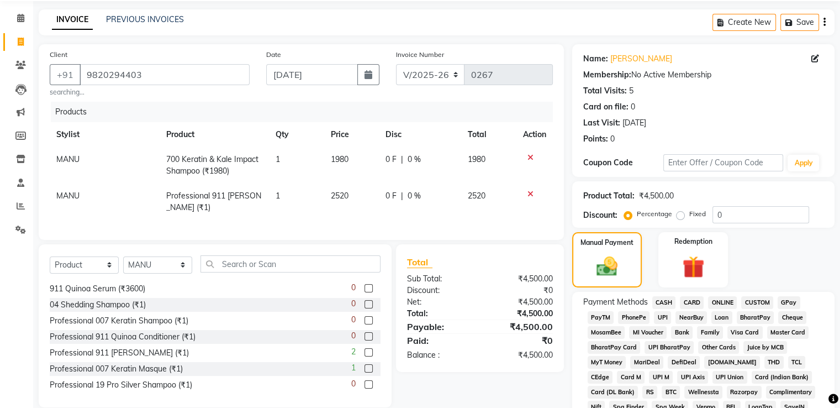
click at [667, 301] on span "CASH" at bounding box center [665, 302] width 24 height 13
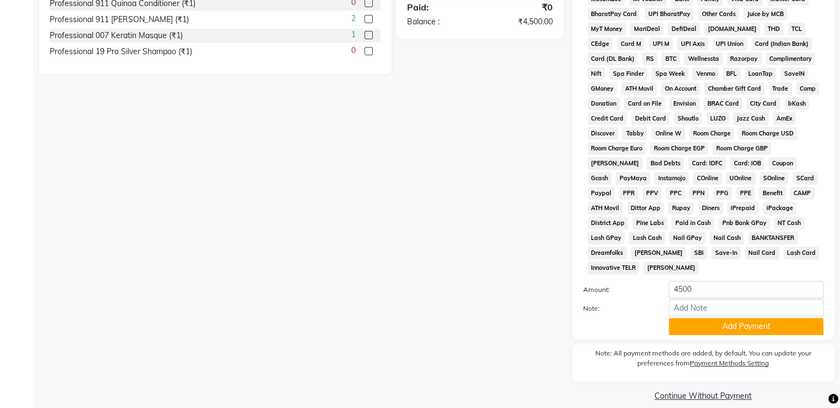
scroll to position [379, 0]
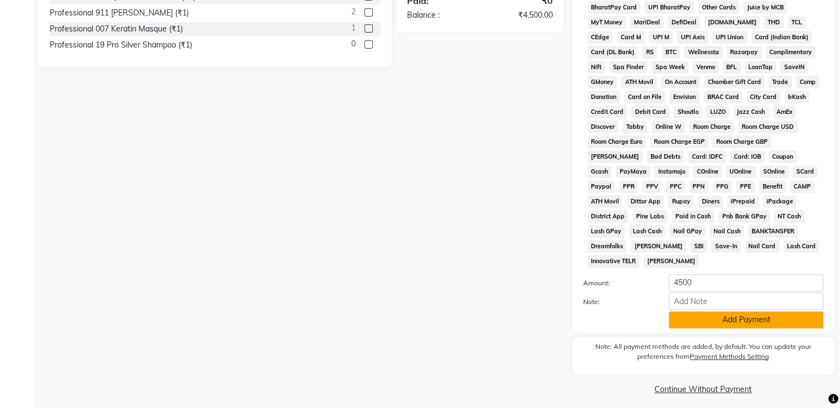
click at [735, 315] on button "Add Payment" at bounding box center [746, 319] width 155 height 17
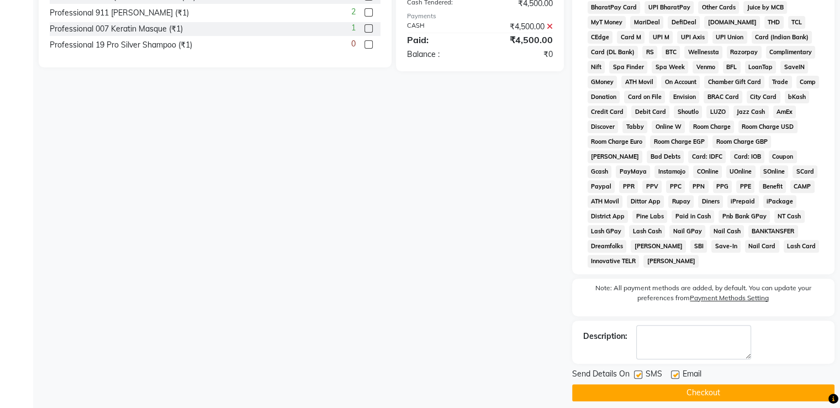
click at [678, 370] on label at bounding box center [675, 374] width 8 height 8
click at [678, 371] on input "checkbox" at bounding box center [674, 374] width 7 height 7
checkbox input "false"
click at [640, 370] on label at bounding box center [638, 374] width 8 height 8
click at [640, 371] on input "checkbox" at bounding box center [637, 374] width 7 height 7
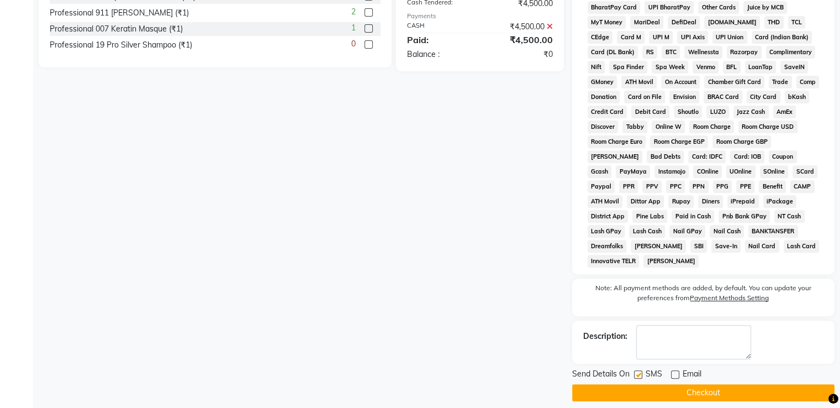
checkbox input "false"
click at [679, 384] on button "Checkout" at bounding box center [703, 392] width 262 height 17
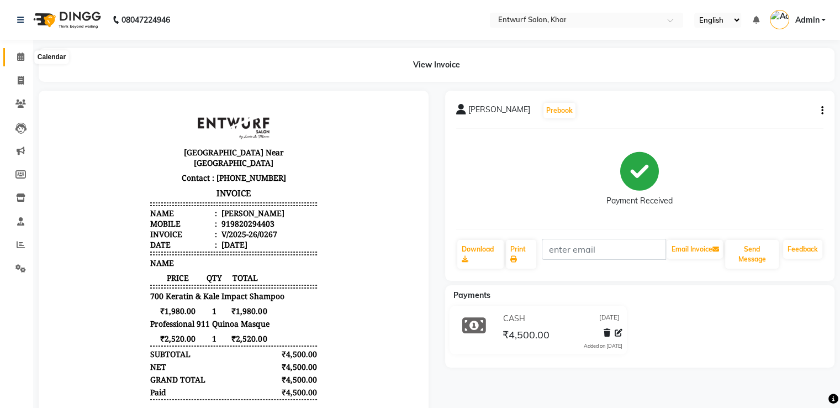
click at [17, 54] on icon at bounding box center [20, 56] width 7 height 8
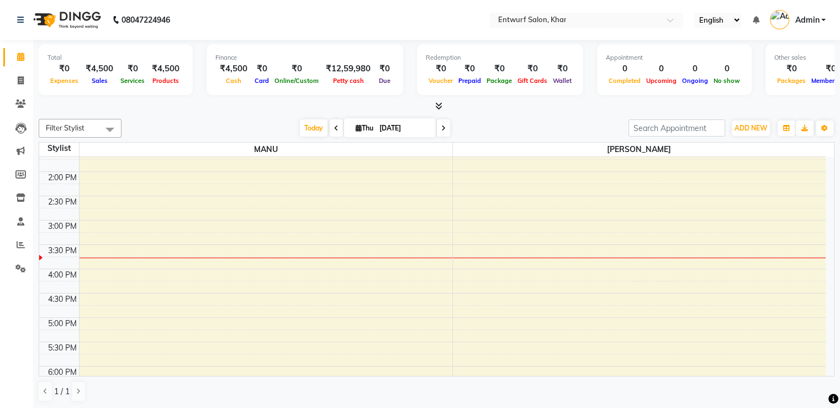
scroll to position [206, 0]
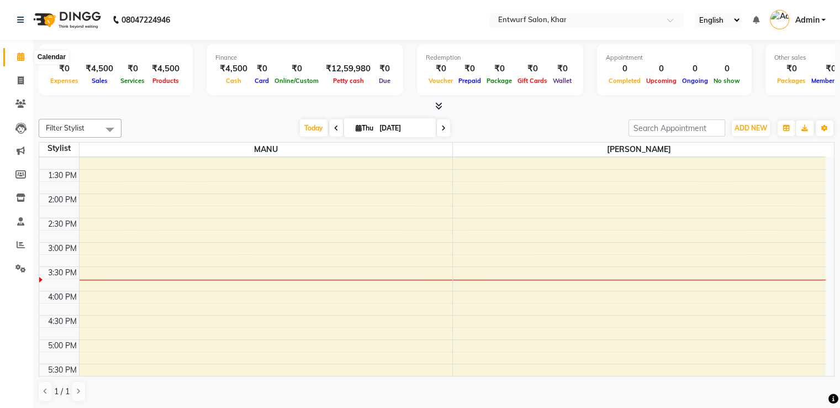
click at [20, 60] on icon at bounding box center [20, 56] width 7 height 8
